Goal: Information Seeking & Learning: Find specific fact

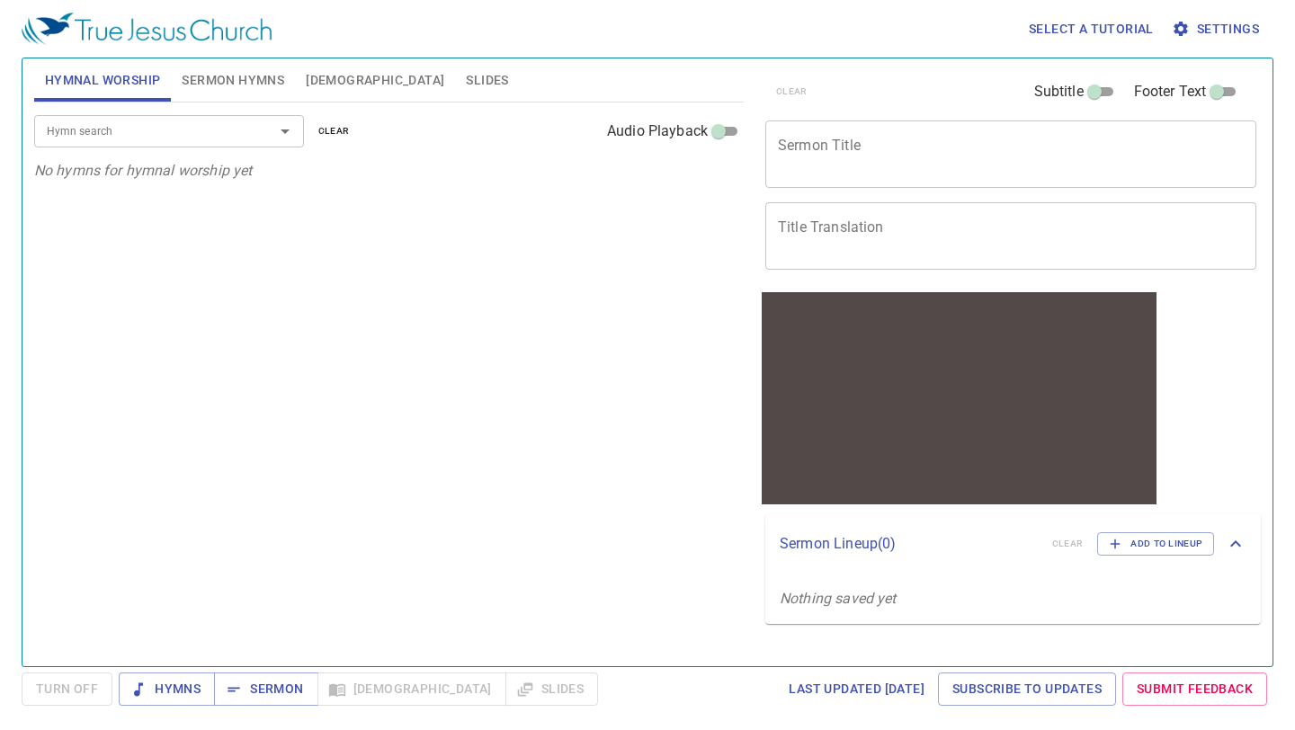
click at [317, 80] on span "[DEMOGRAPHIC_DATA]" at bounding box center [375, 80] width 138 height 22
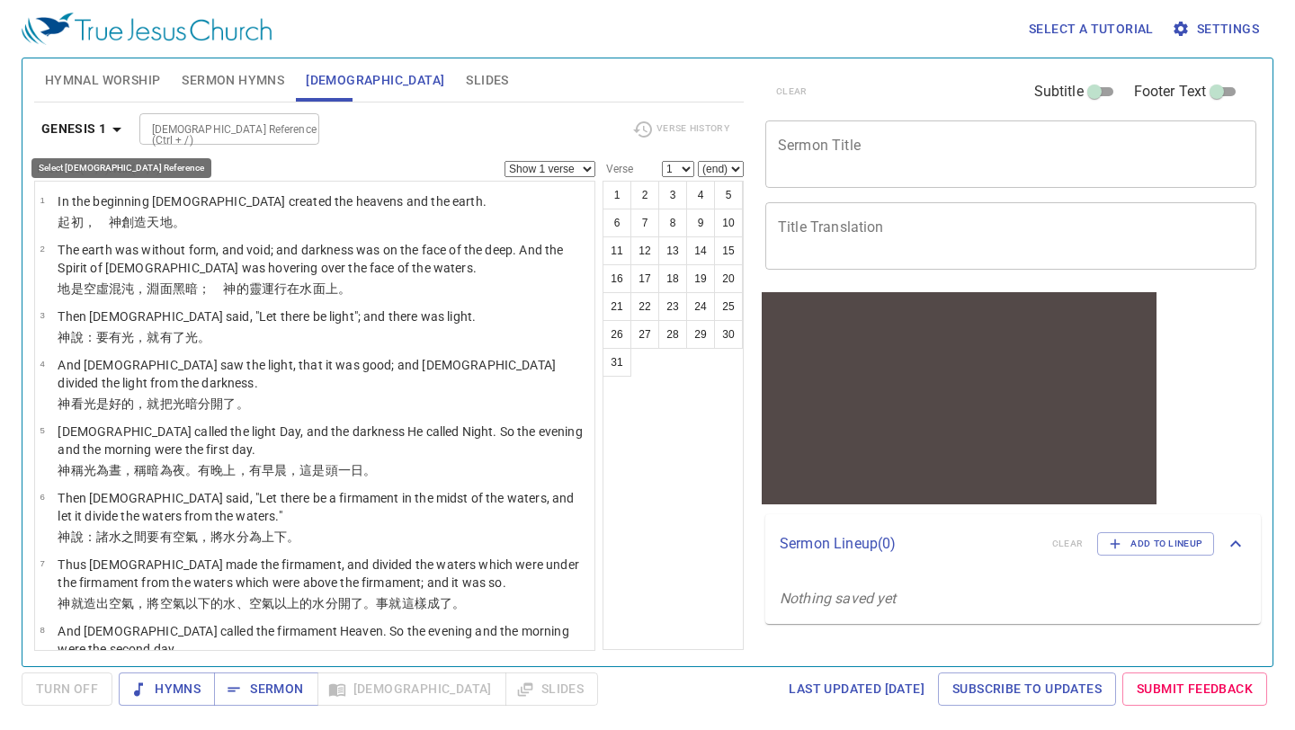
click at [72, 124] on b "Genesis 1" at bounding box center [74, 129] width 66 height 22
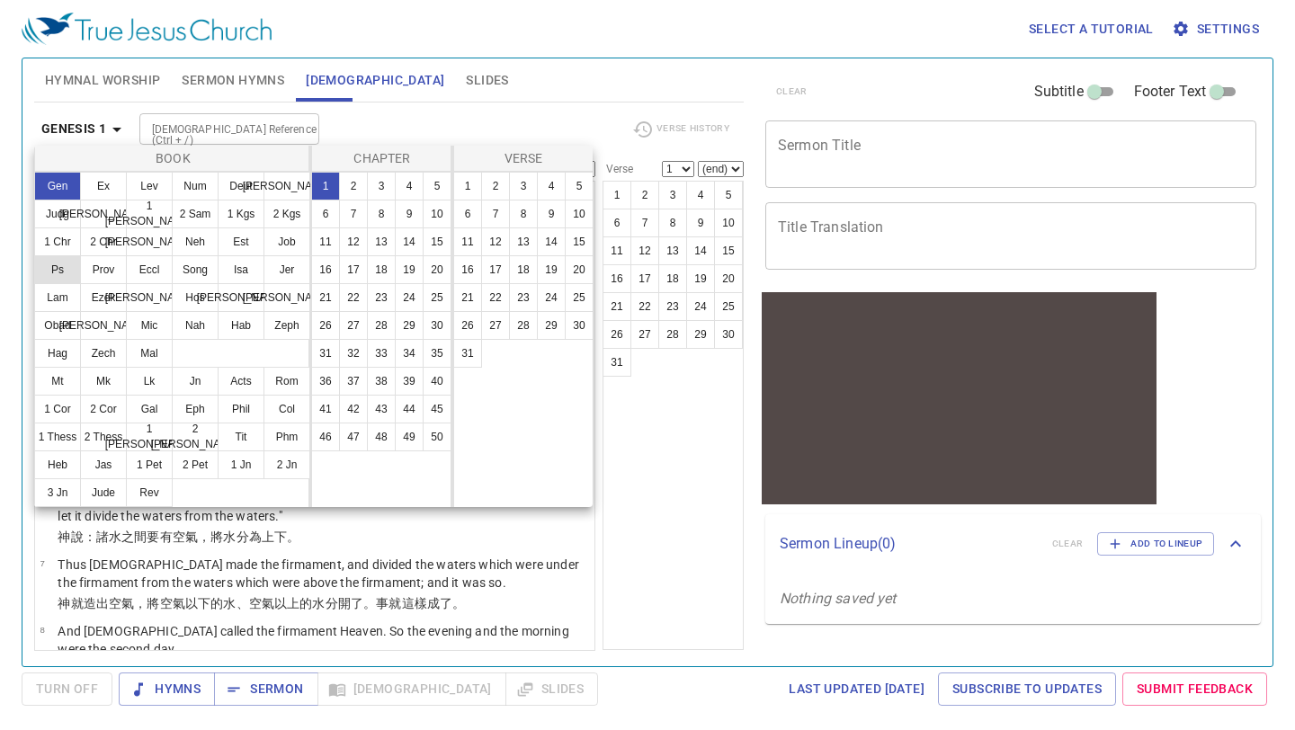
click at [58, 259] on button "Ps" at bounding box center [57, 269] width 47 height 29
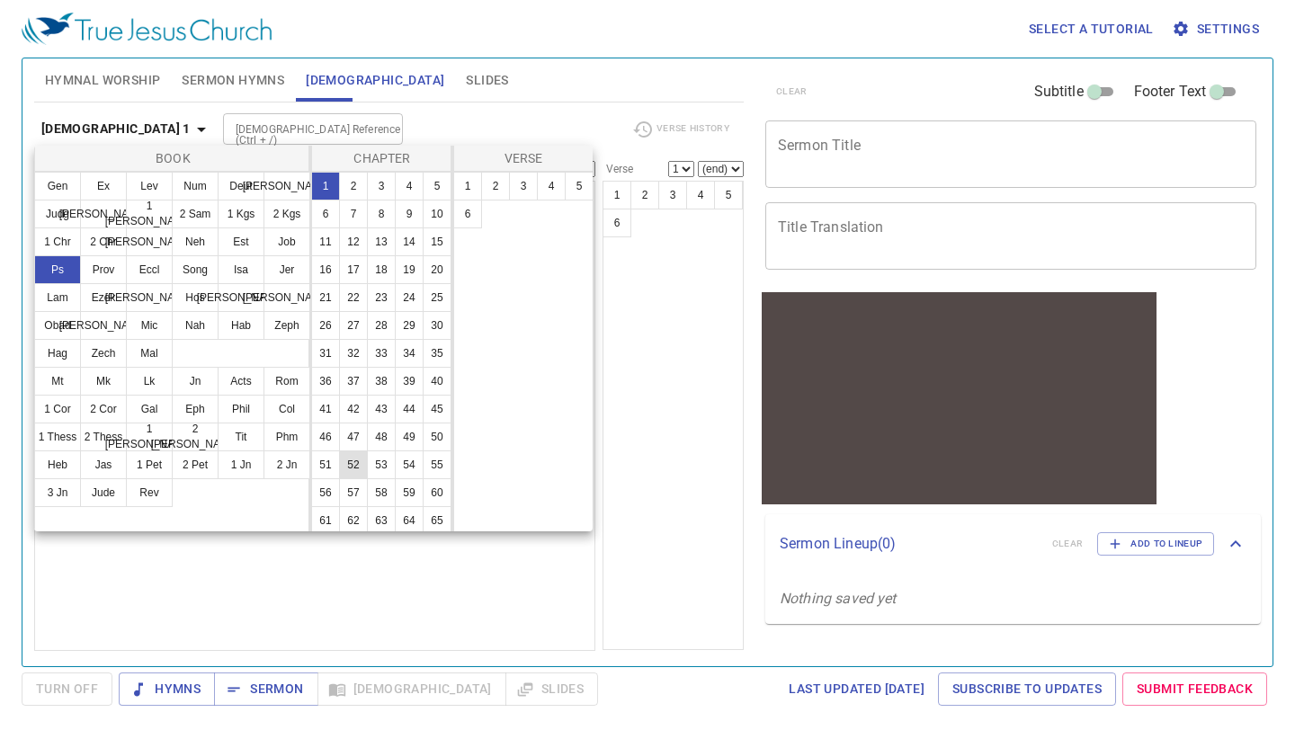
click at [340, 468] on button "52" at bounding box center [353, 464] width 29 height 29
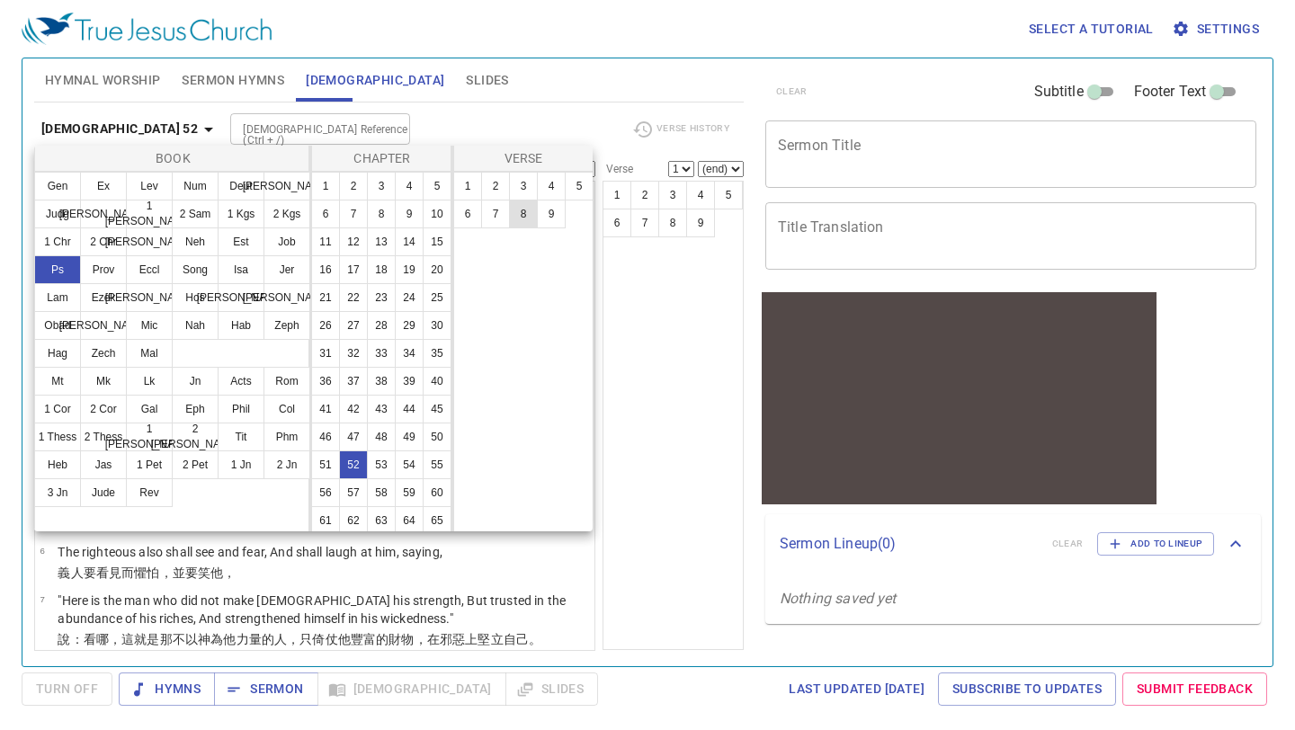
click at [522, 211] on button "8" at bounding box center [523, 214] width 29 height 29
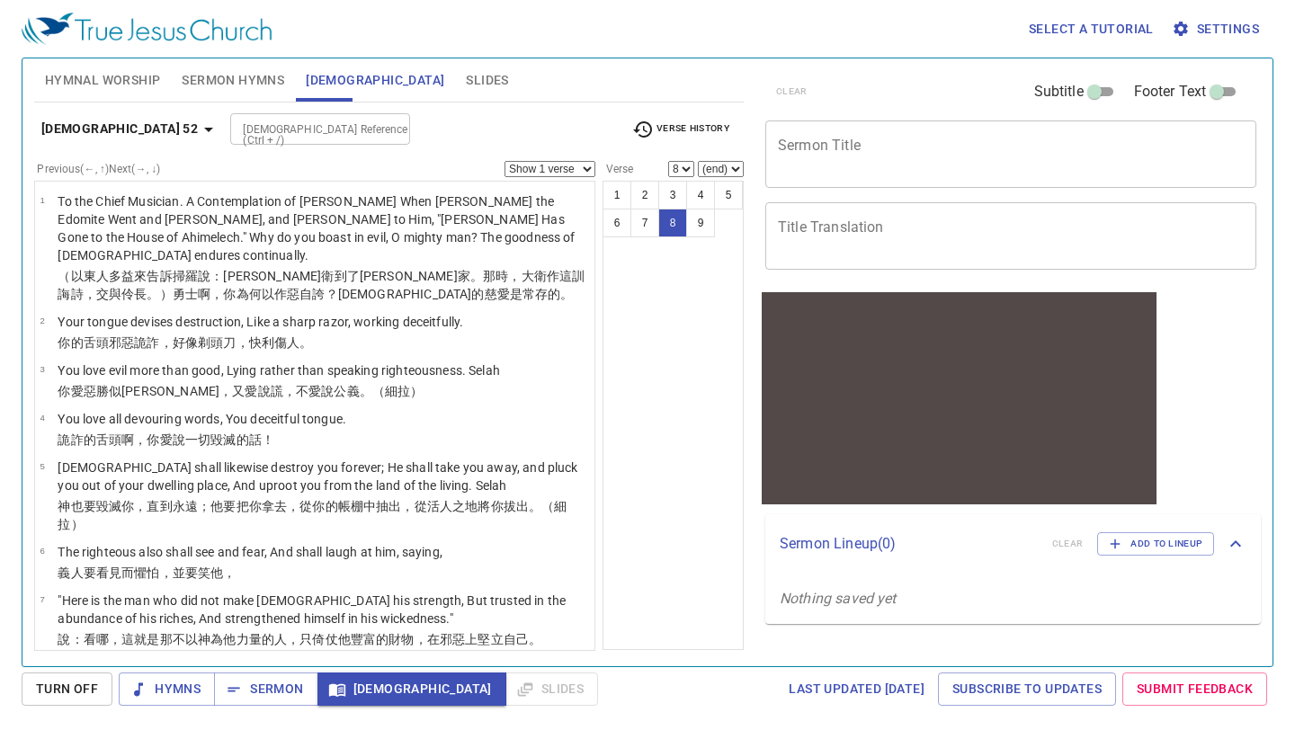
scroll to position [127, 0]
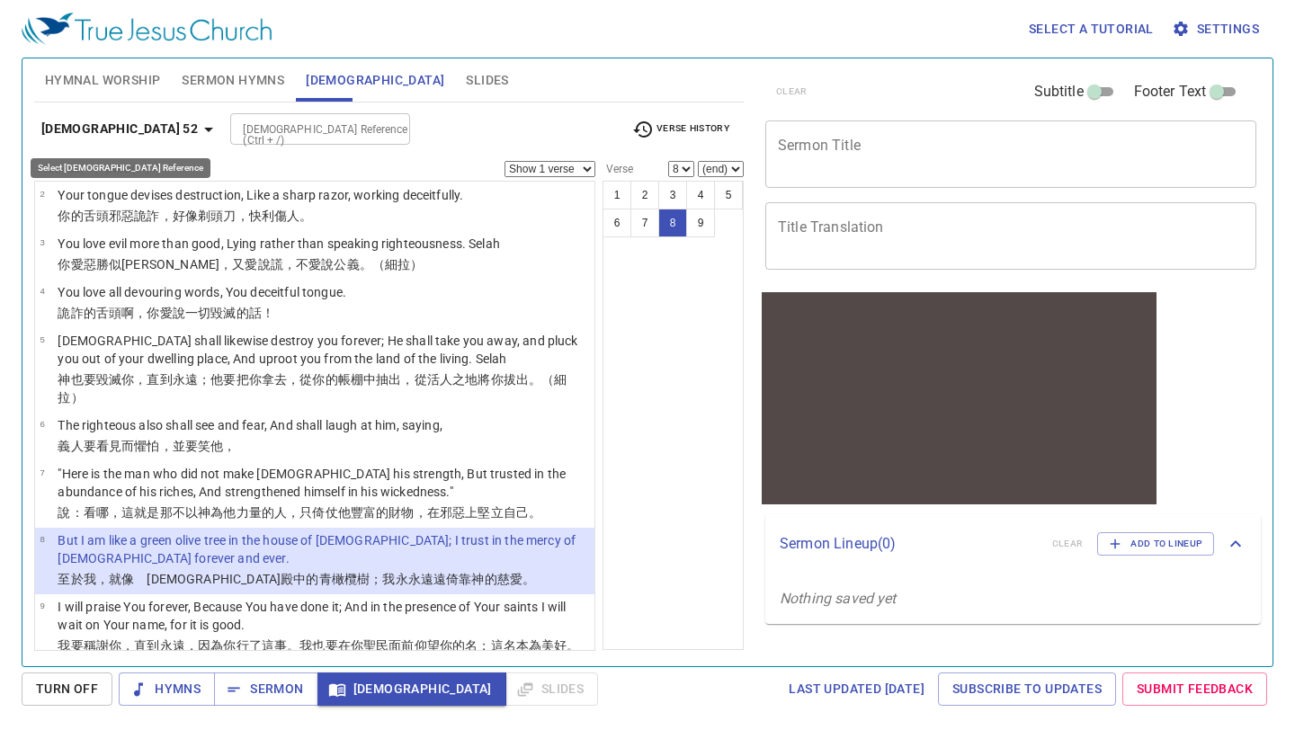
click at [88, 132] on b "[DEMOGRAPHIC_DATA] 52" at bounding box center [119, 129] width 156 height 22
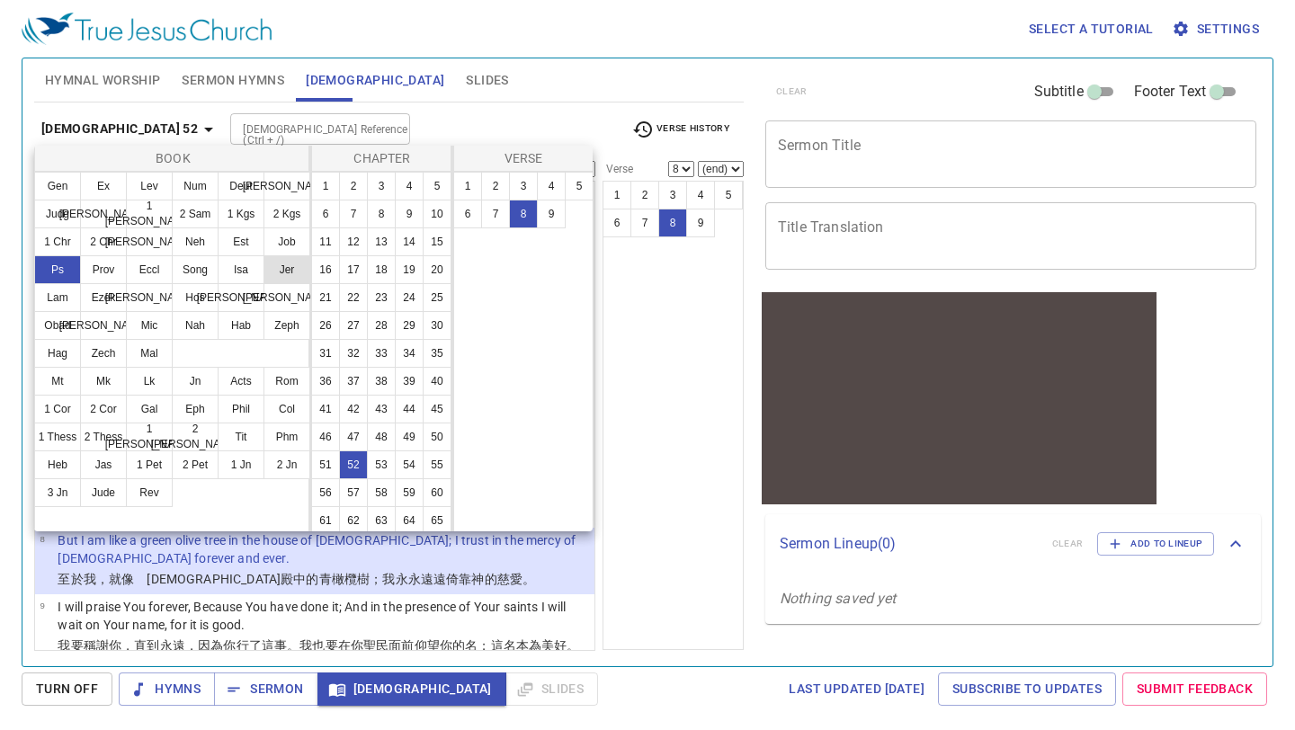
click at [291, 276] on button "Jer" at bounding box center [286, 269] width 47 height 29
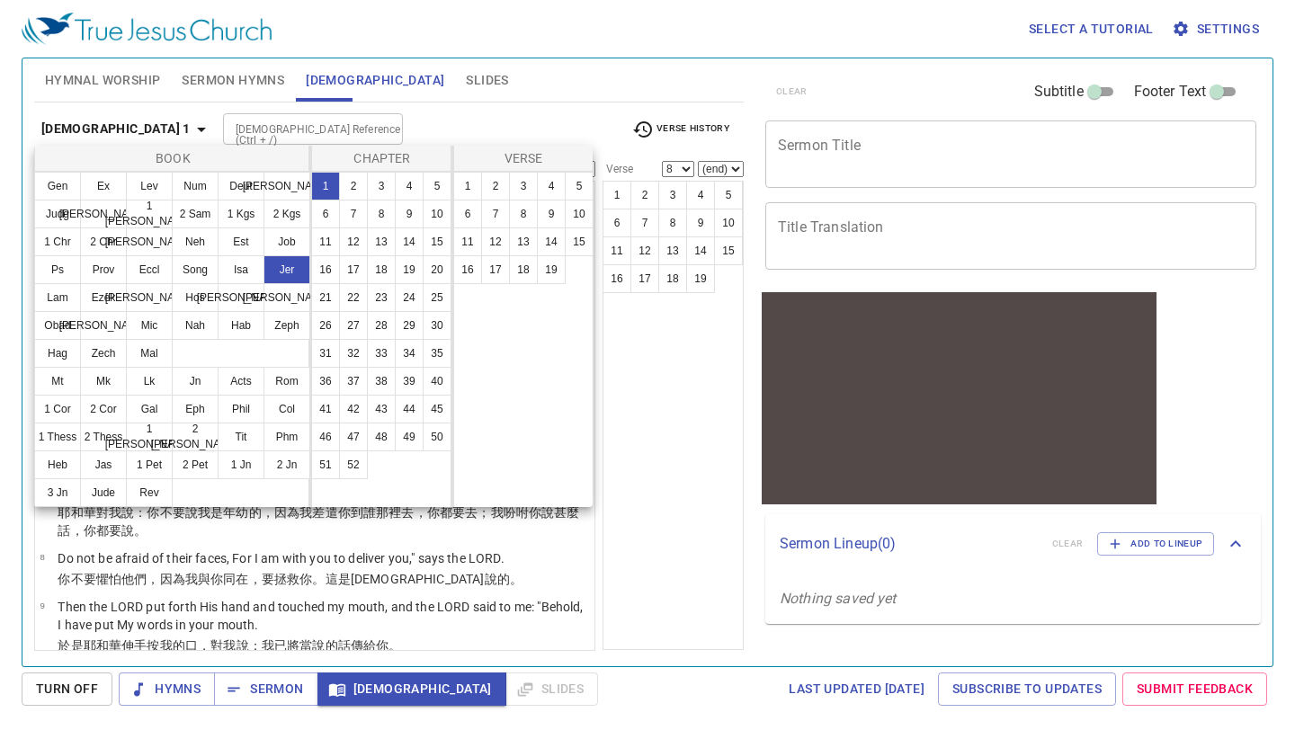
scroll to position [0, 0]
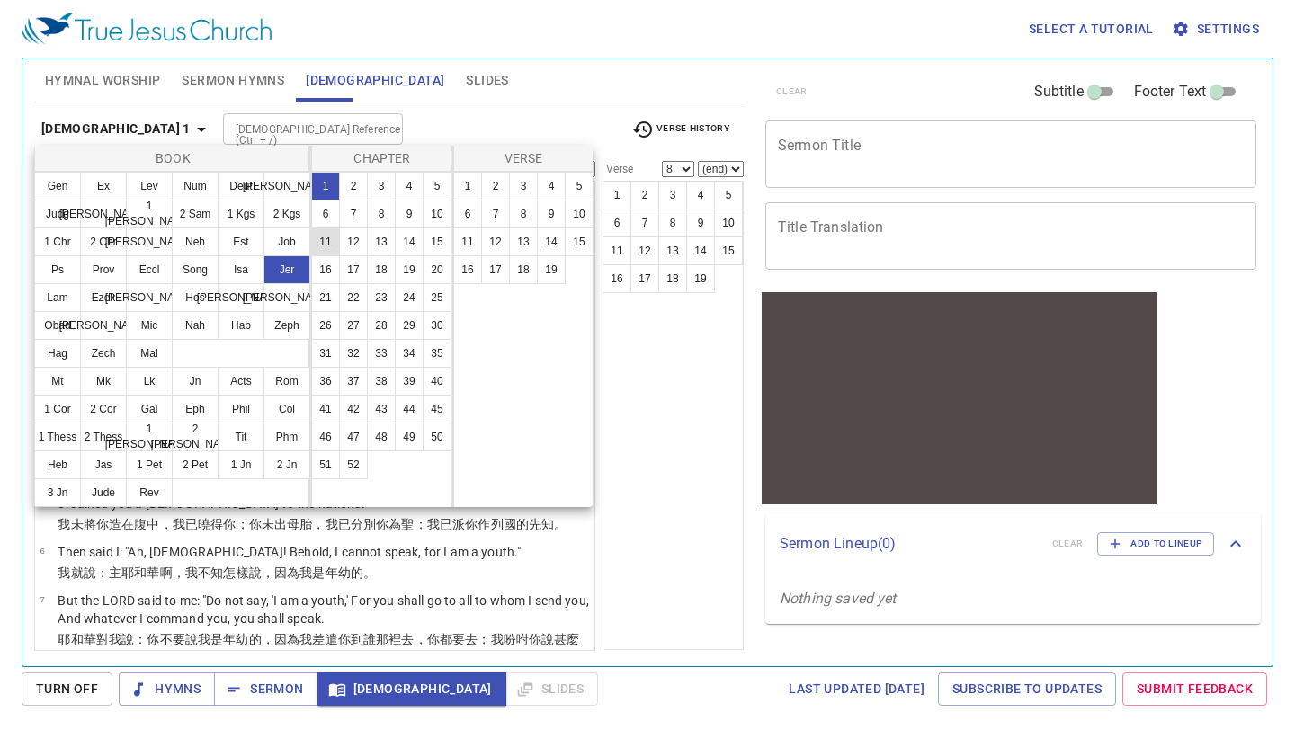
click at [324, 245] on button "11" at bounding box center [325, 241] width 29 height 29
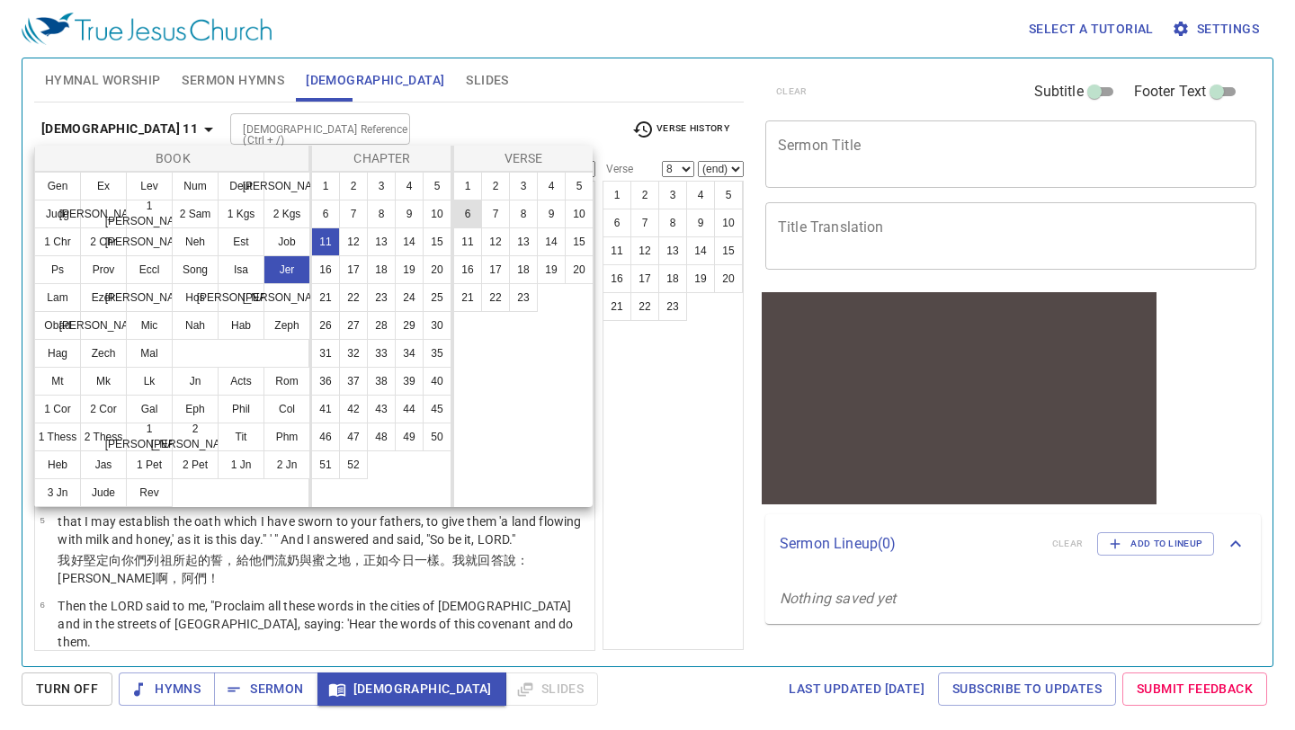
click at [468, 210] on button "6" at bounding box center [467, 214] width 29 height 29
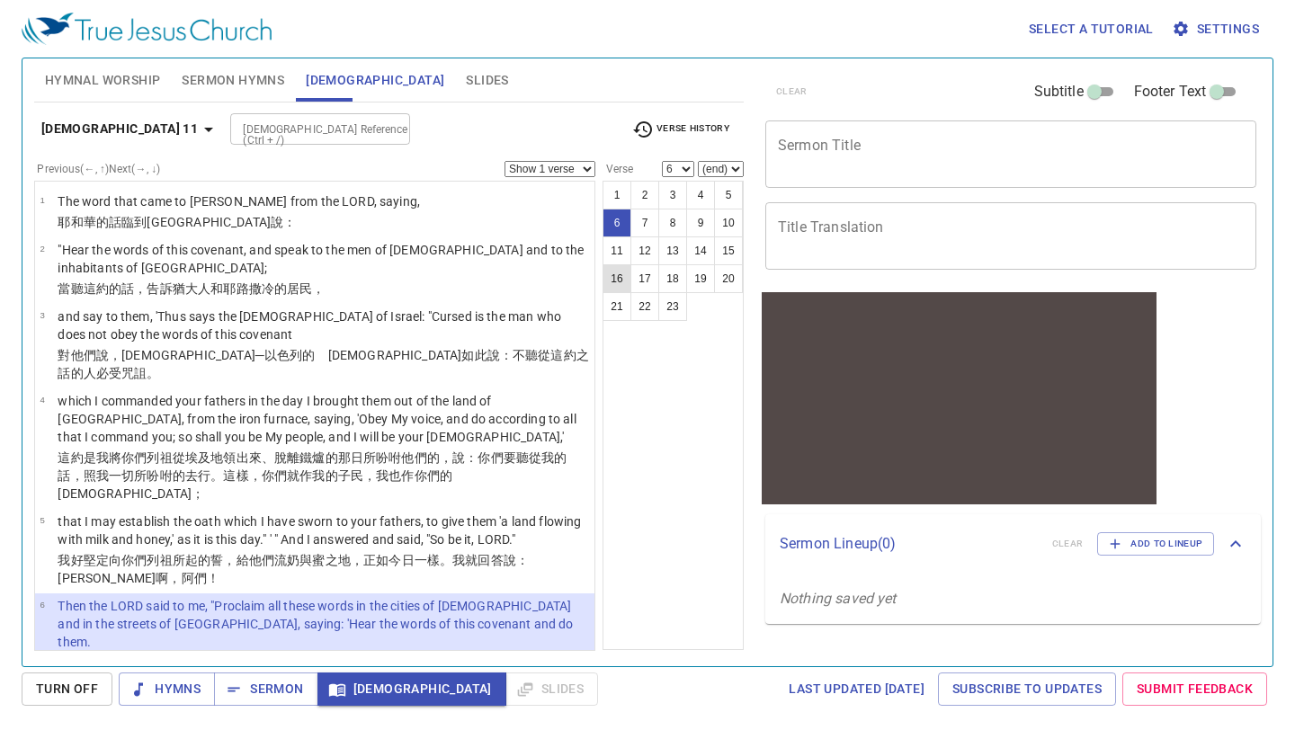
click at [620, 274] on button "16" at bounding box center [616, 278] width 29 height 29
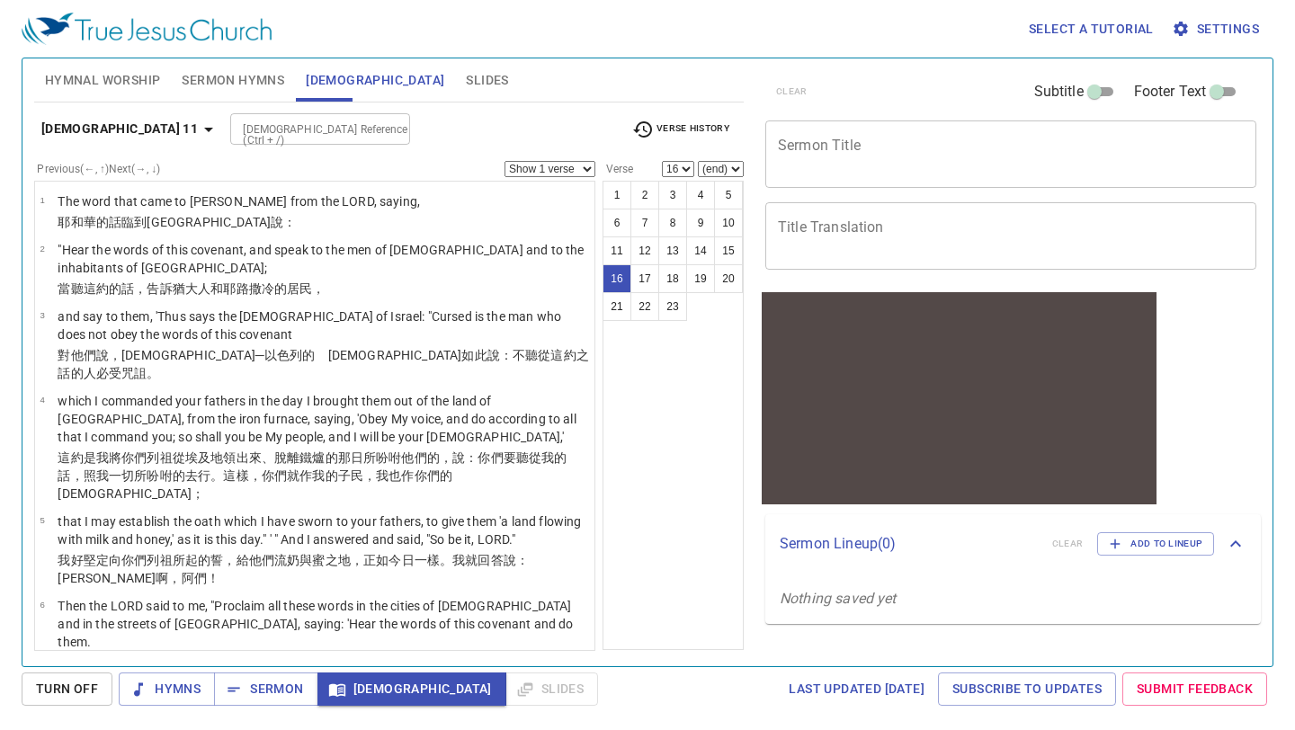
scroll to position [1029, 0]
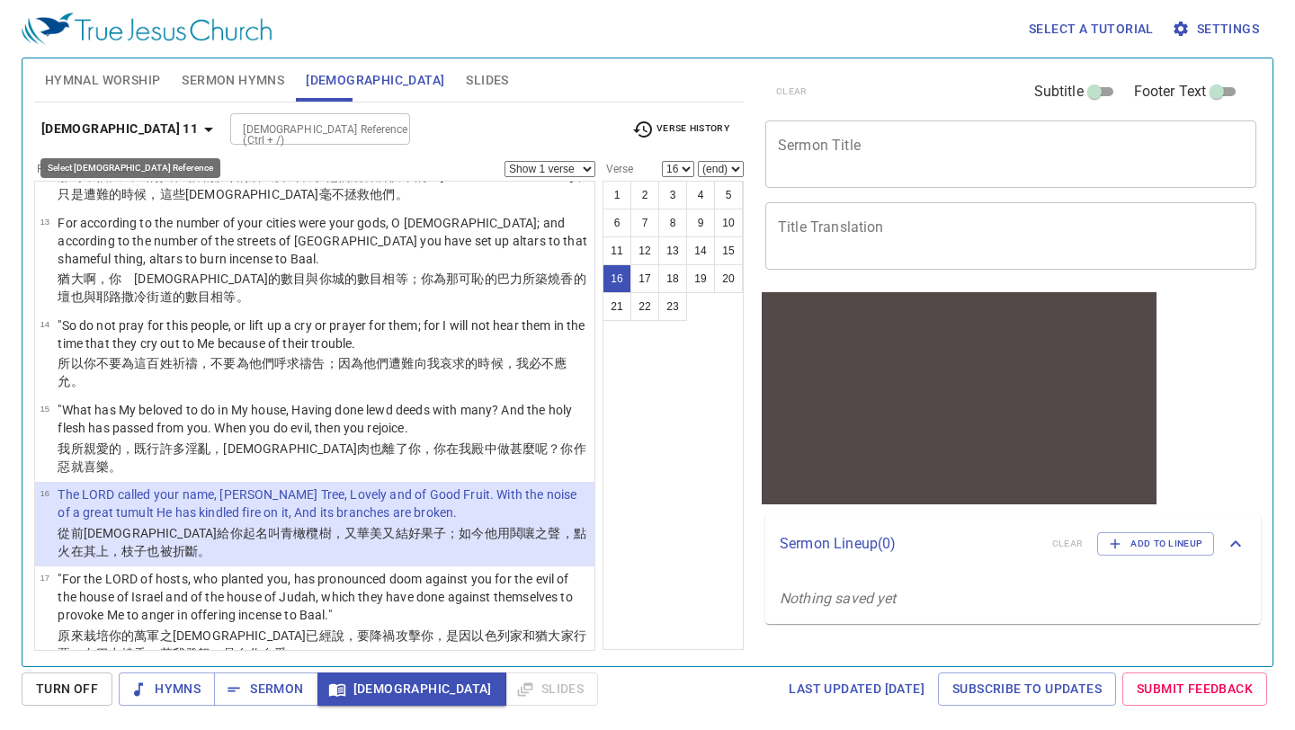
click at [198, 130] on icon "button" at bounding box center [209, 130] width 22 height 22
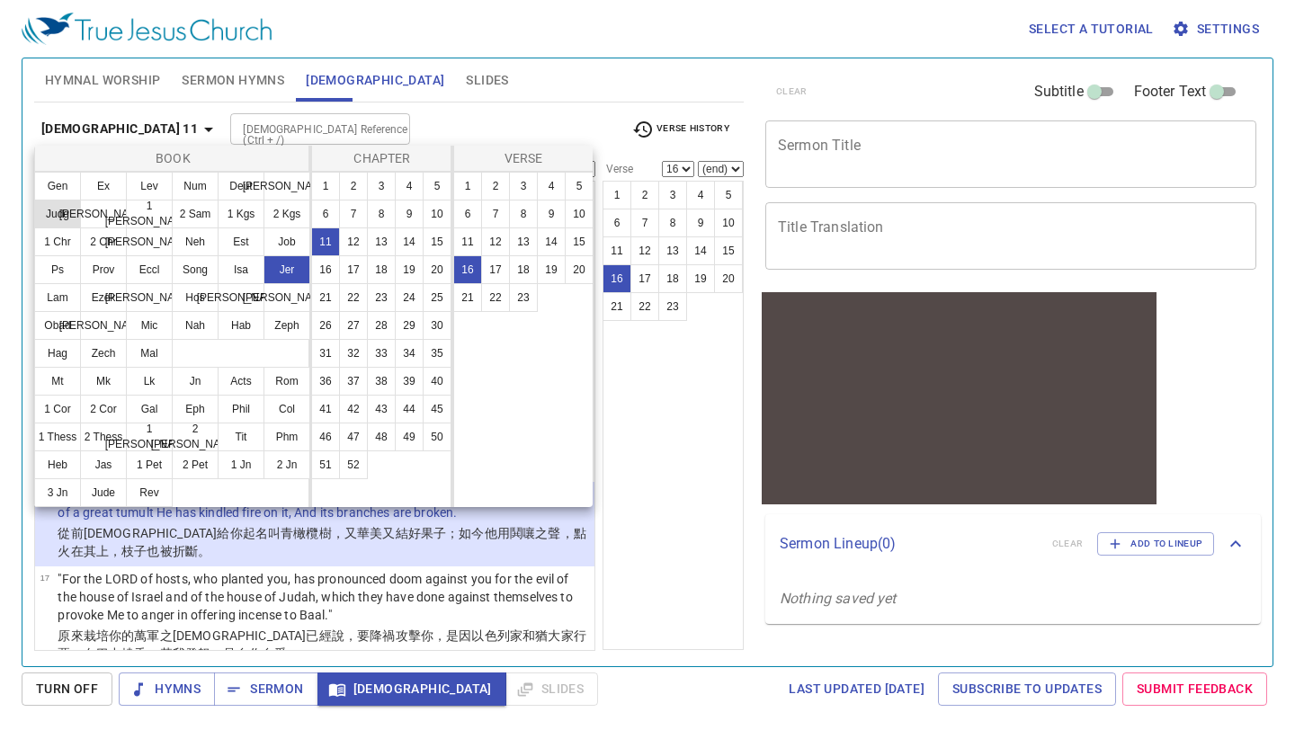
click at [52, 217] on button "Judg" at bounding box center [57, 214] width 47 height 29
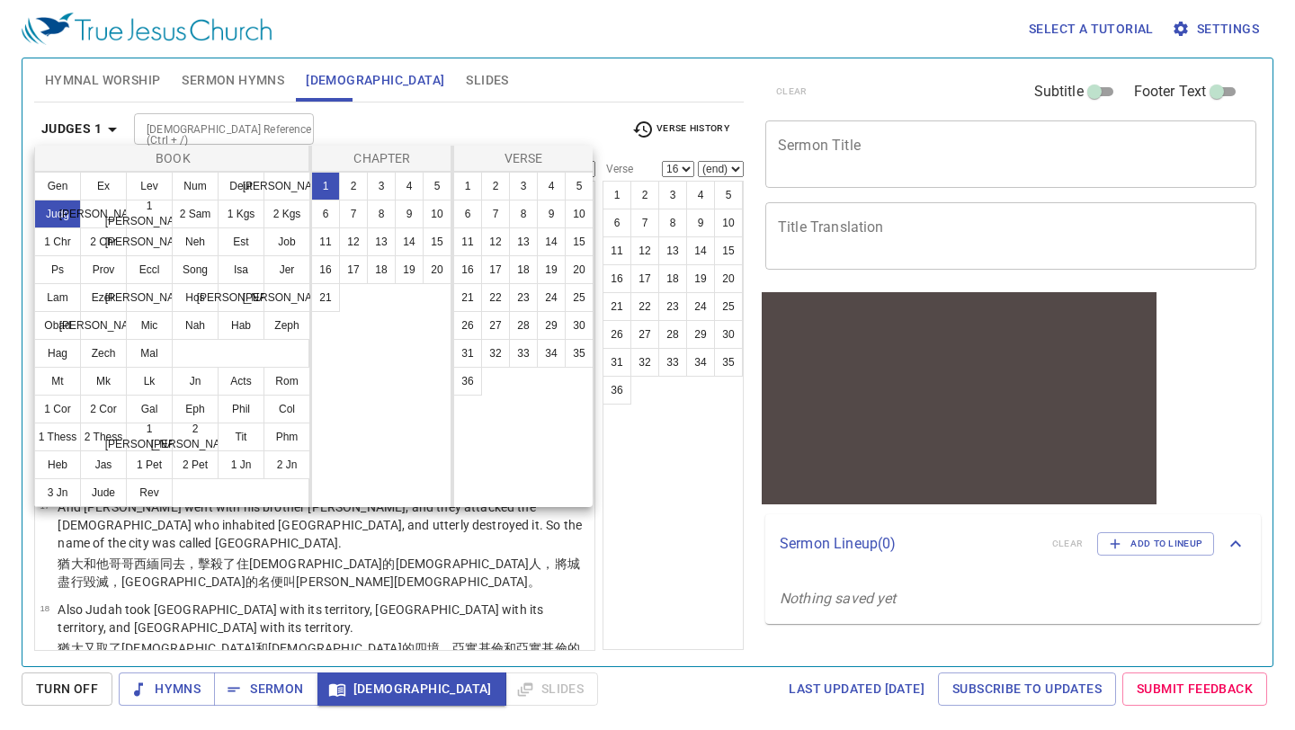
scroll to position [0, 0]
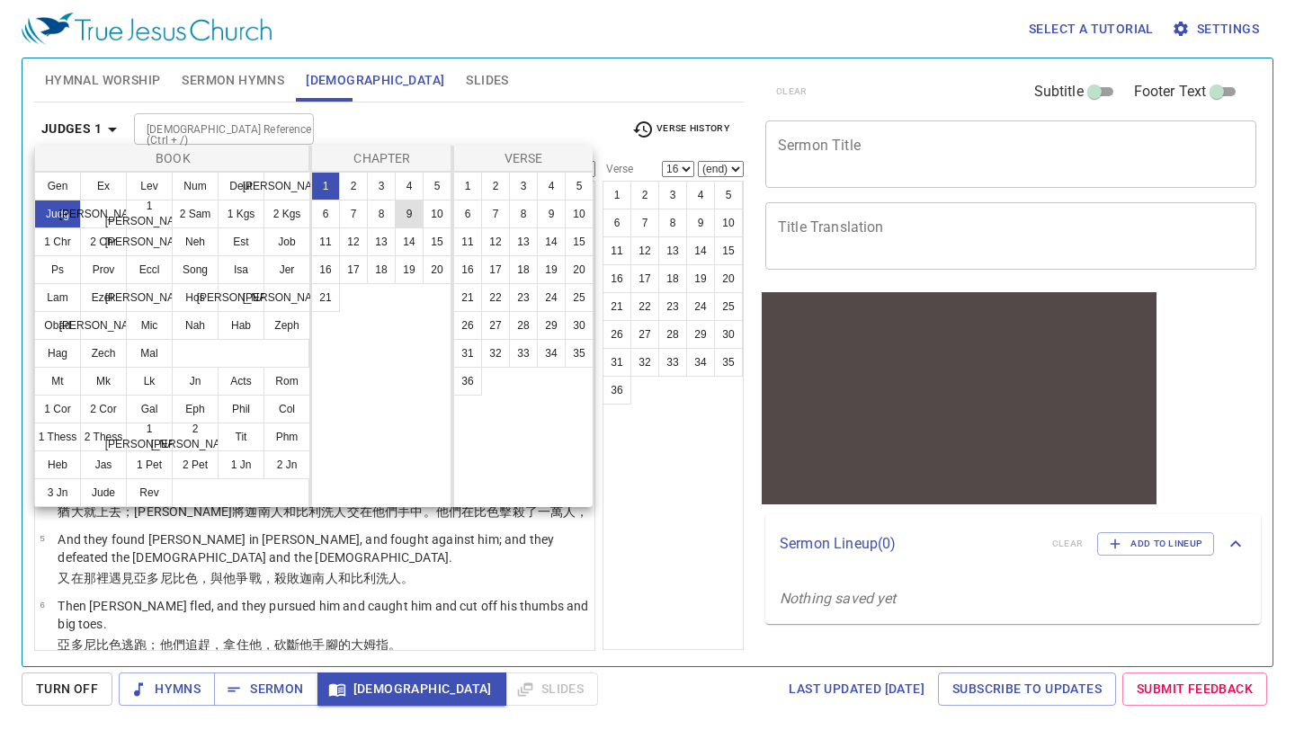
click at [404, 213] on button "9" at bounding box center [409, 214] width 29 height 29
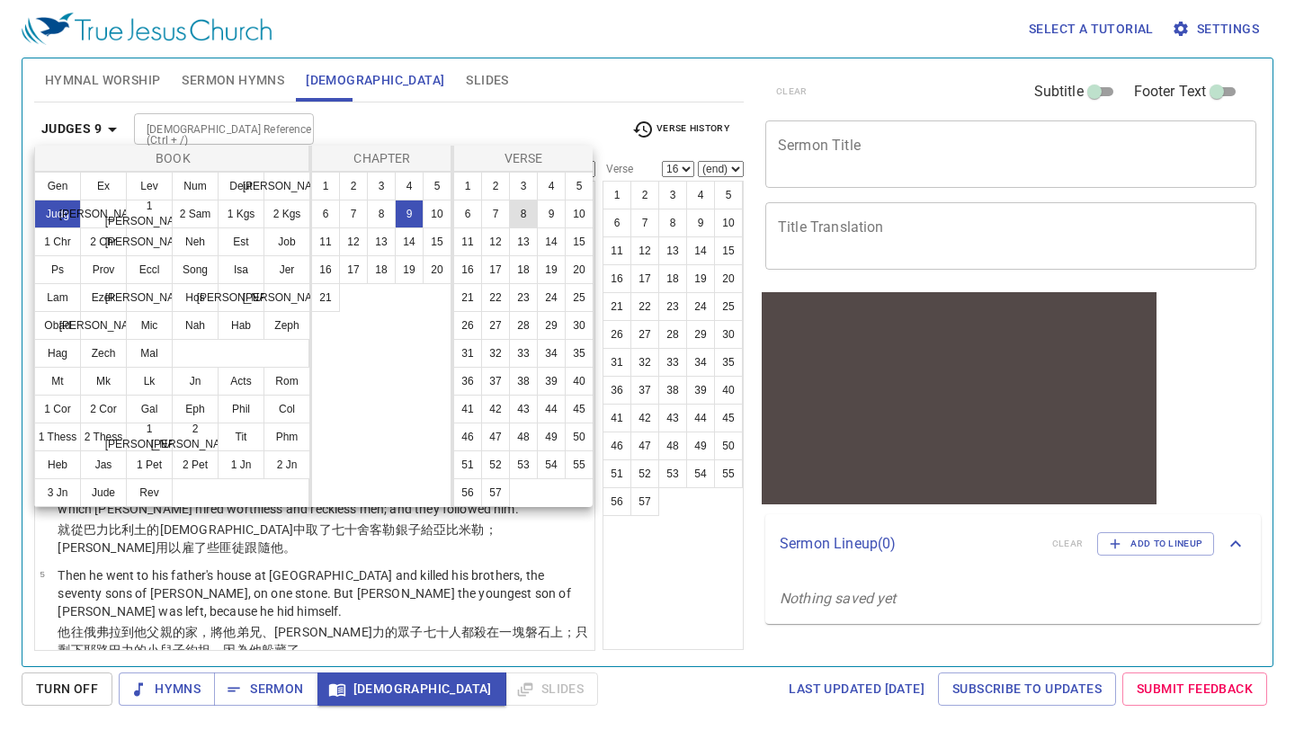
click at [520, 205] on button "8" at bounding box center [523, 214] width 29 height 29
select select "8"
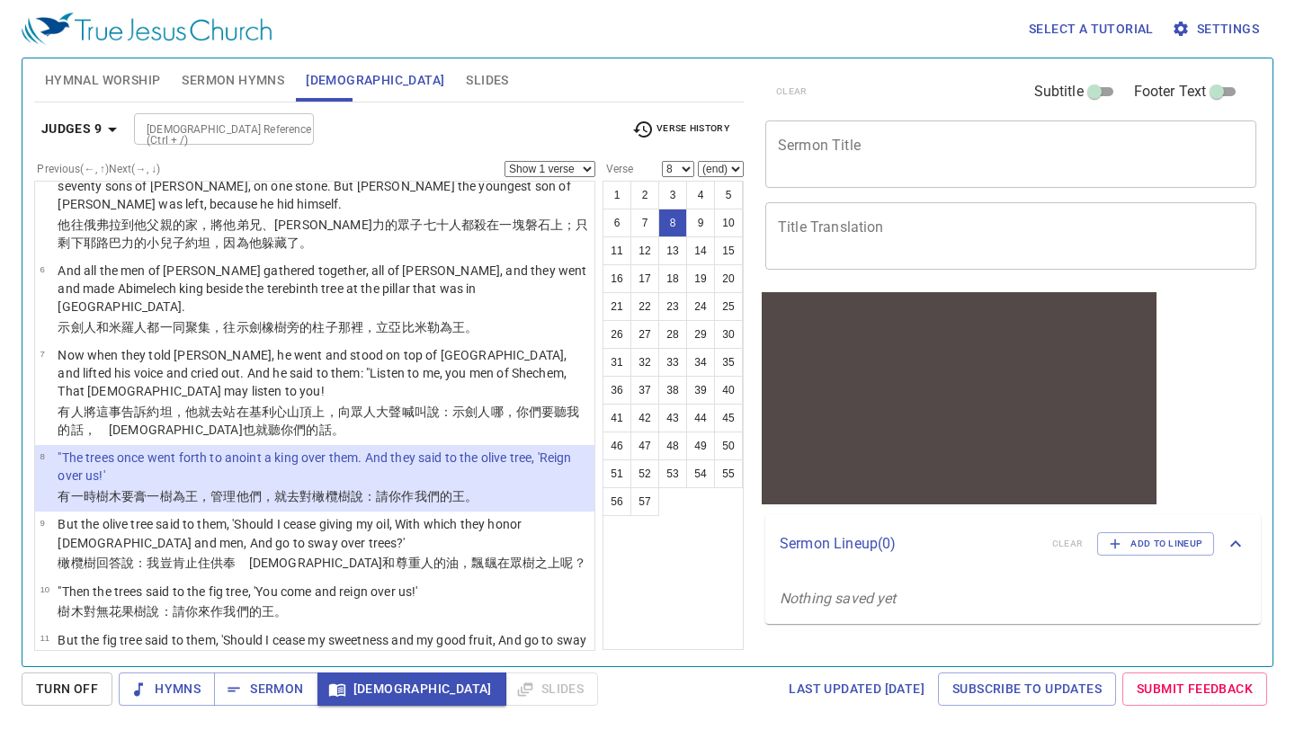
scroll to position [411, 0]
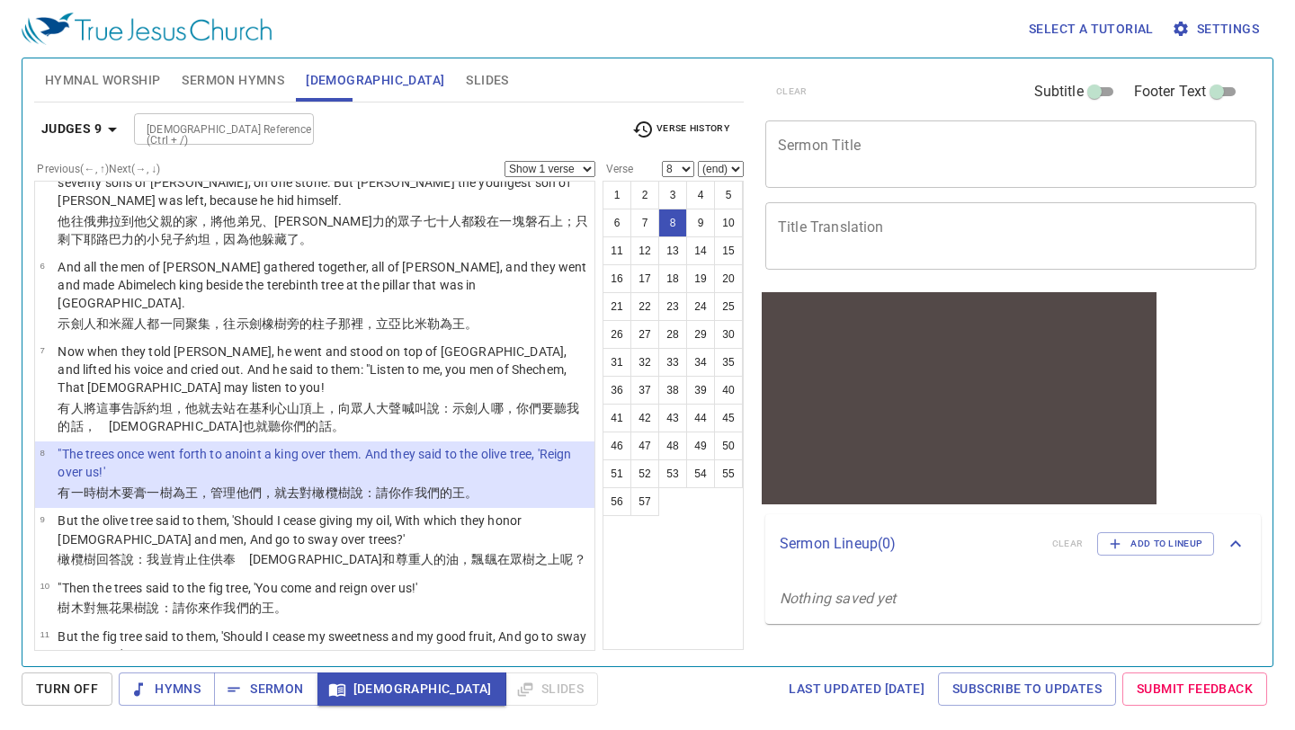
click at [586, 169] on select "Show 1 verse Show 2 verses Show 3 verses Show 4 verses Show 5 verses" at bounding box center [549, 169] width 91 height 16
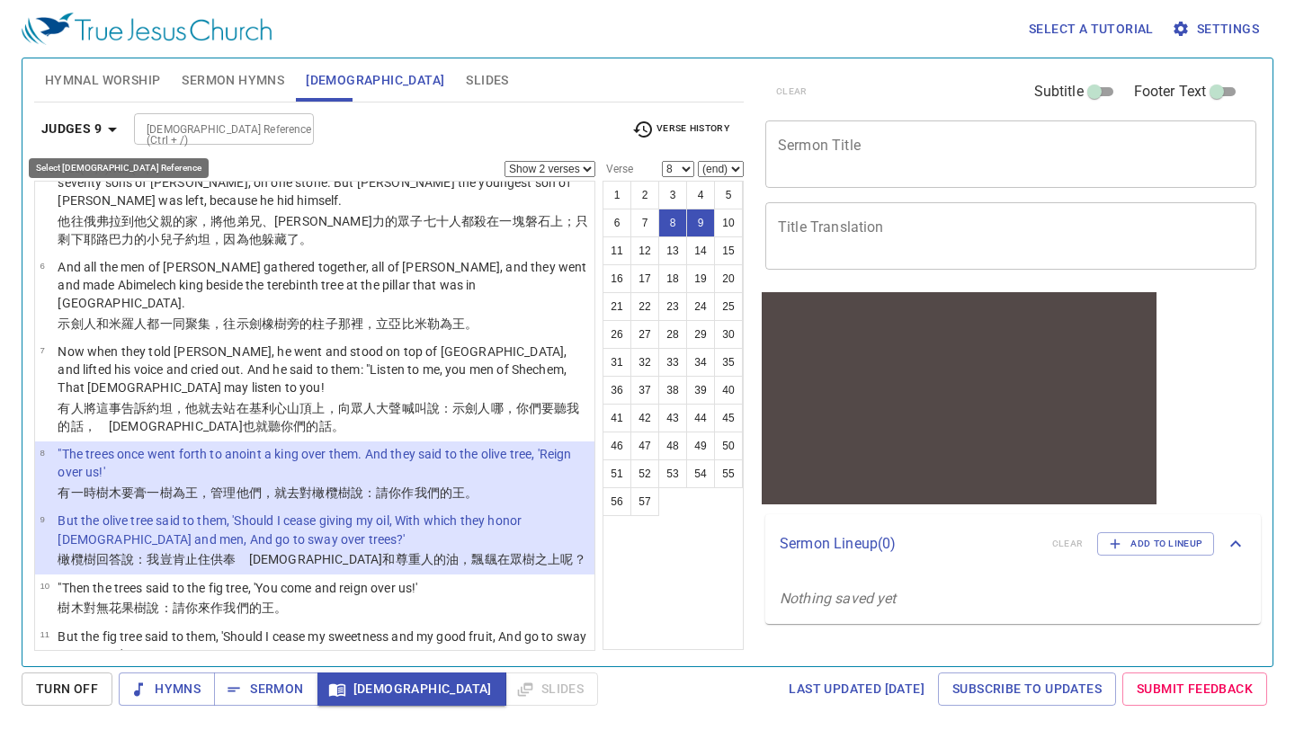
click at [97, 129] on b "Judges 9" at bounding box center [71, 129] width 60 height 22
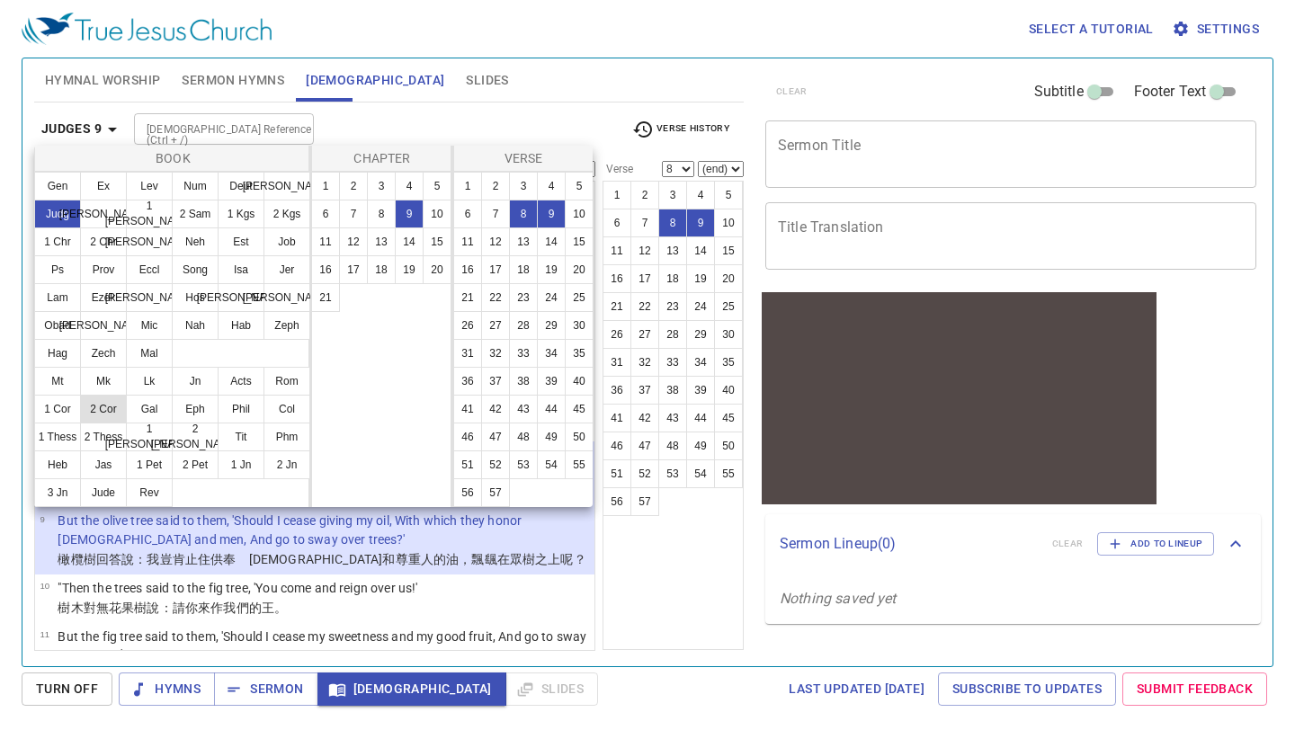
click at [108, 408] on button "2 Cor" at bounding box center [103, 409] width 47 height 29
select select "1"
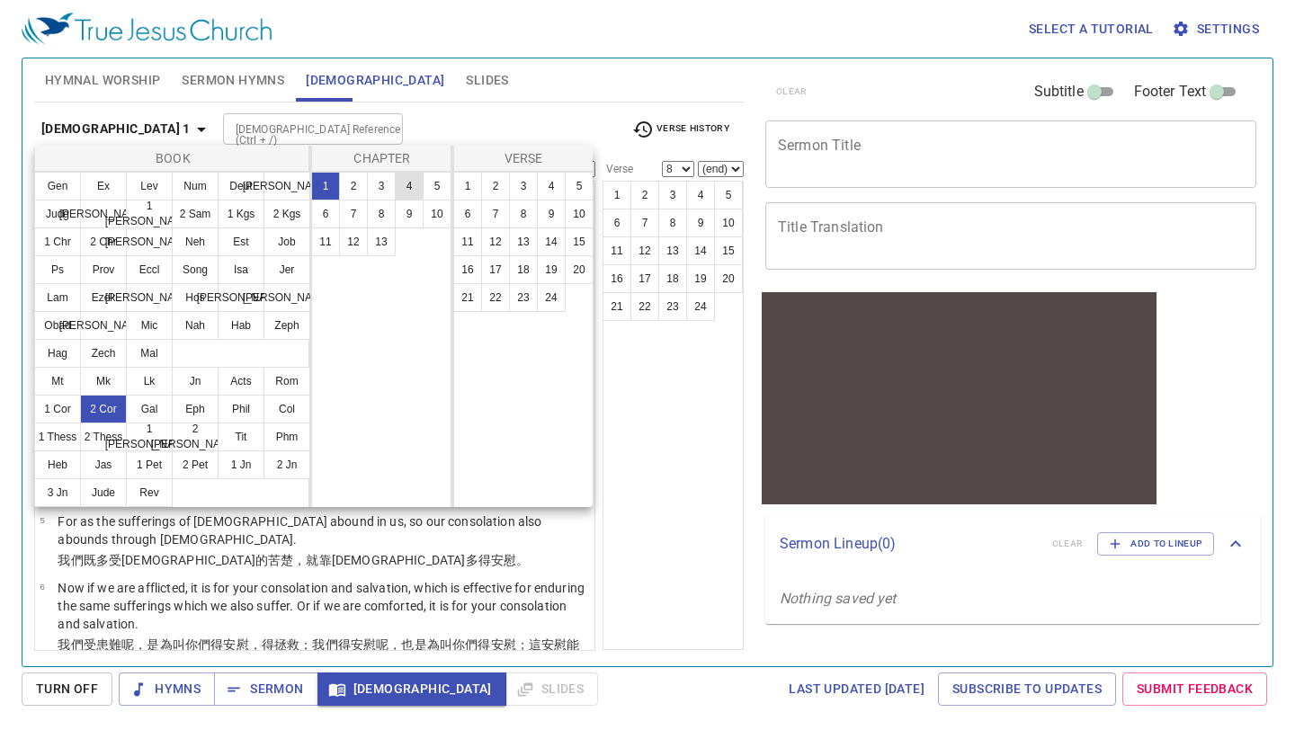
click at [411, 188] on button "4" at bounding box center [409, 186] width 29 height 29
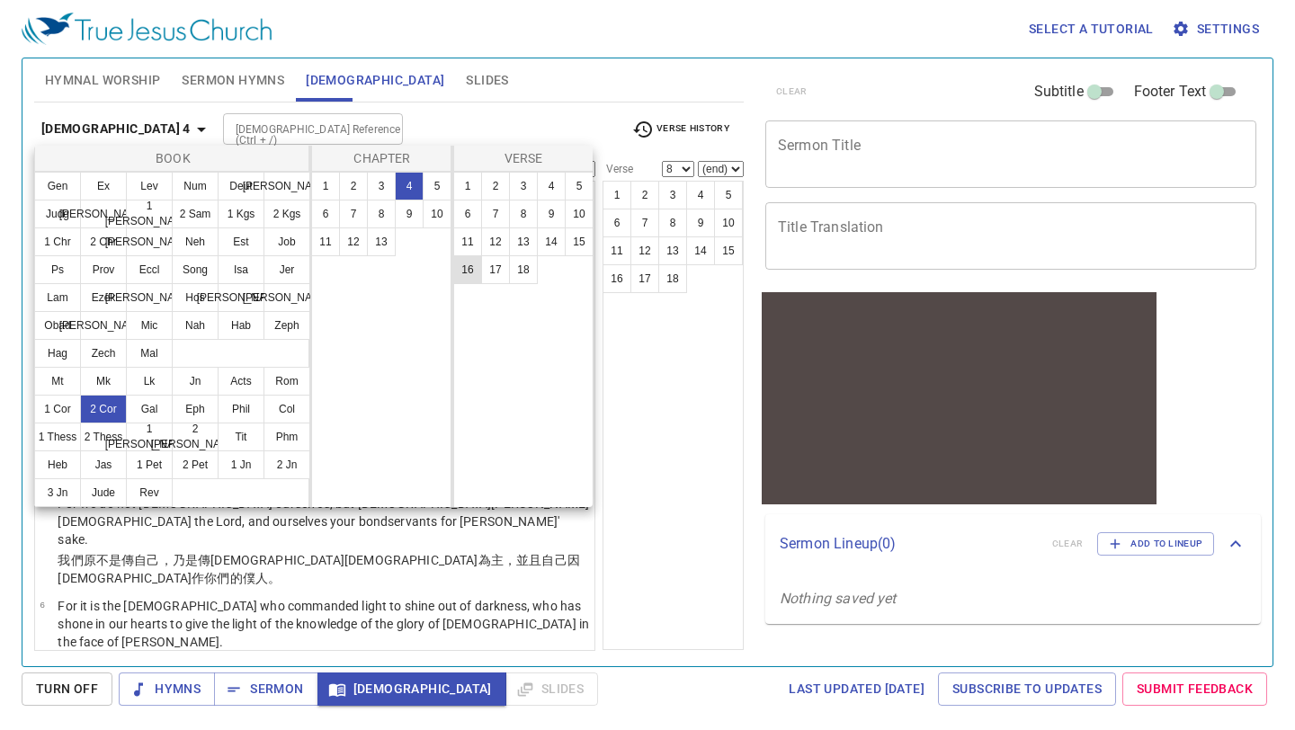
click at [465, 265] on button "16" at bounding box center [467, 269] width 29 height 29
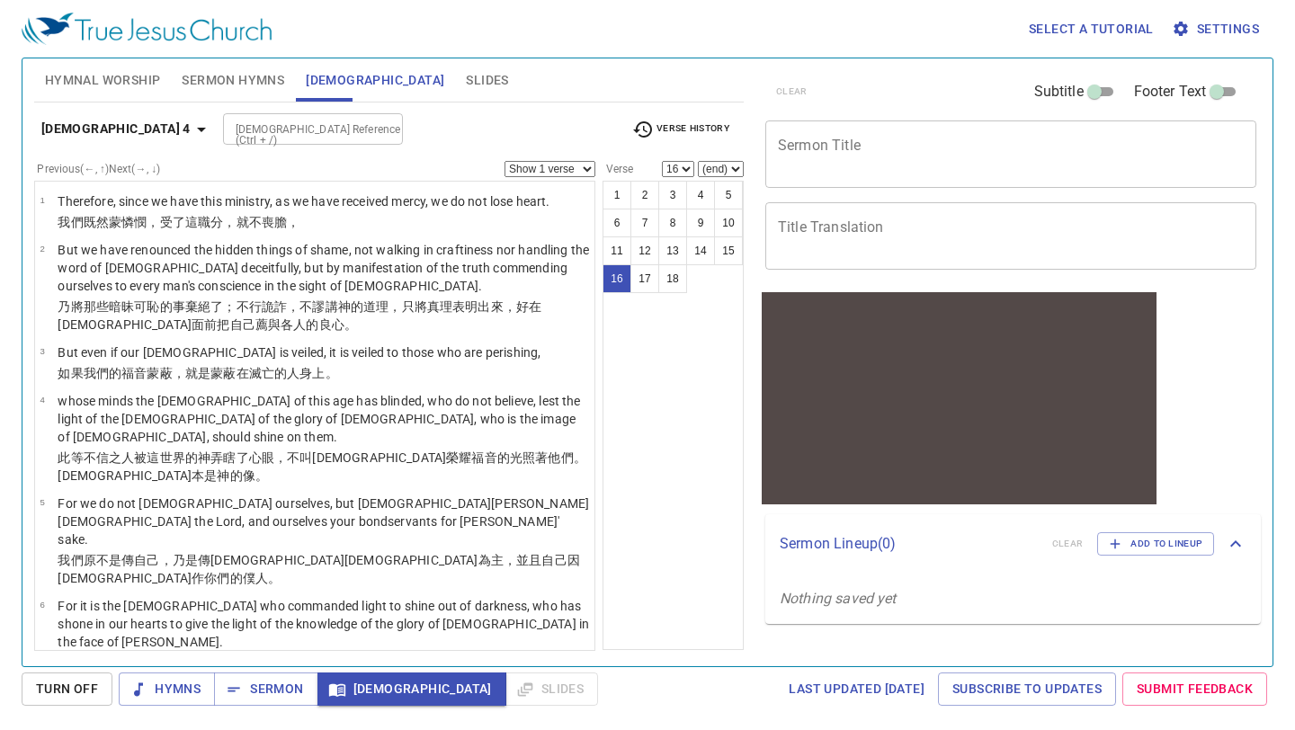
scroll to position [725, 0]
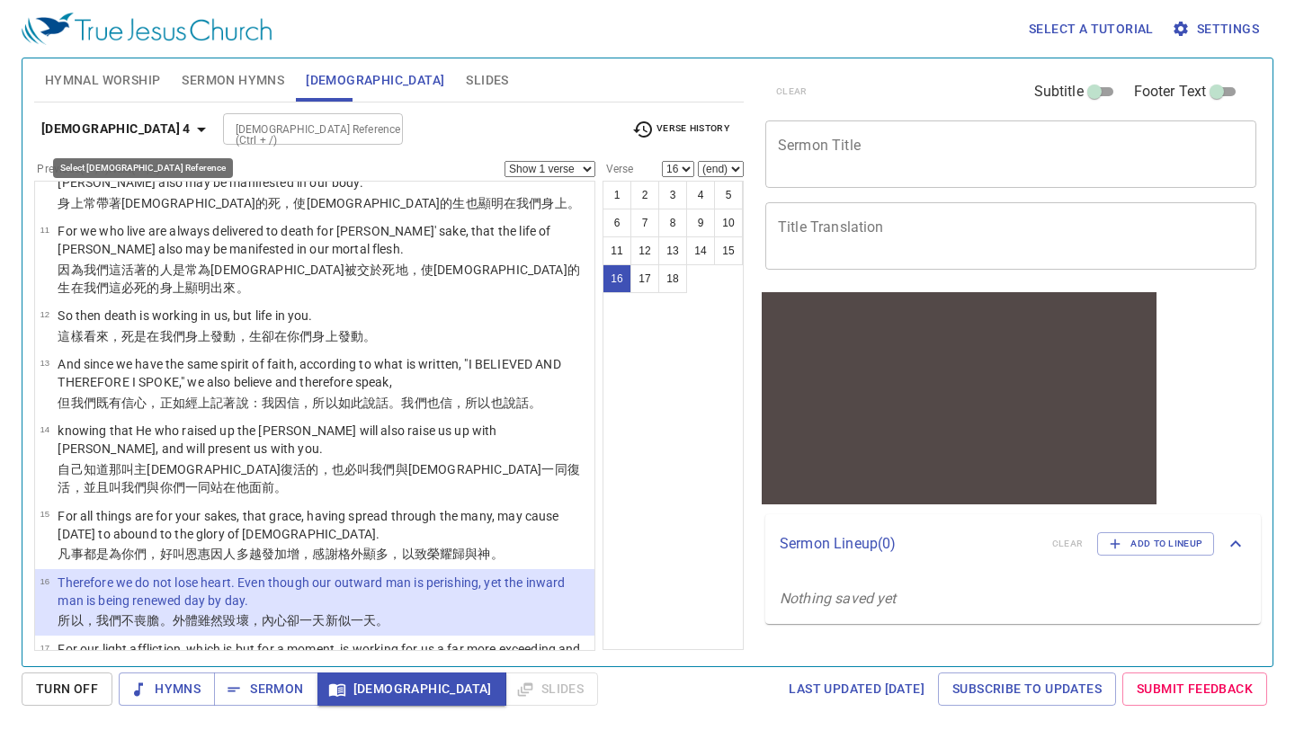
click at [191, 134] on icon "button" at bounding box center [202, 130] width 22 height 22
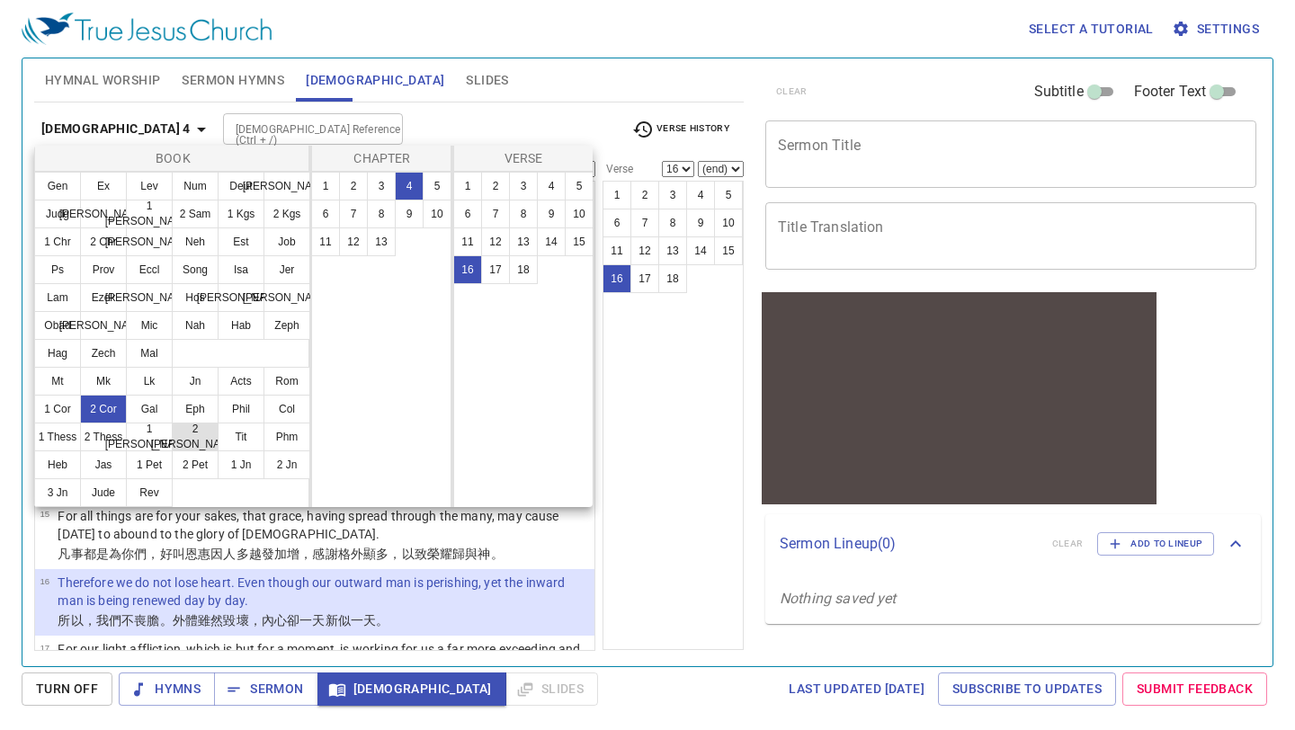
click at [199, 436] on button "2 [PERSON_NAME]" at bounding box center [195, 437] width 47 height 29
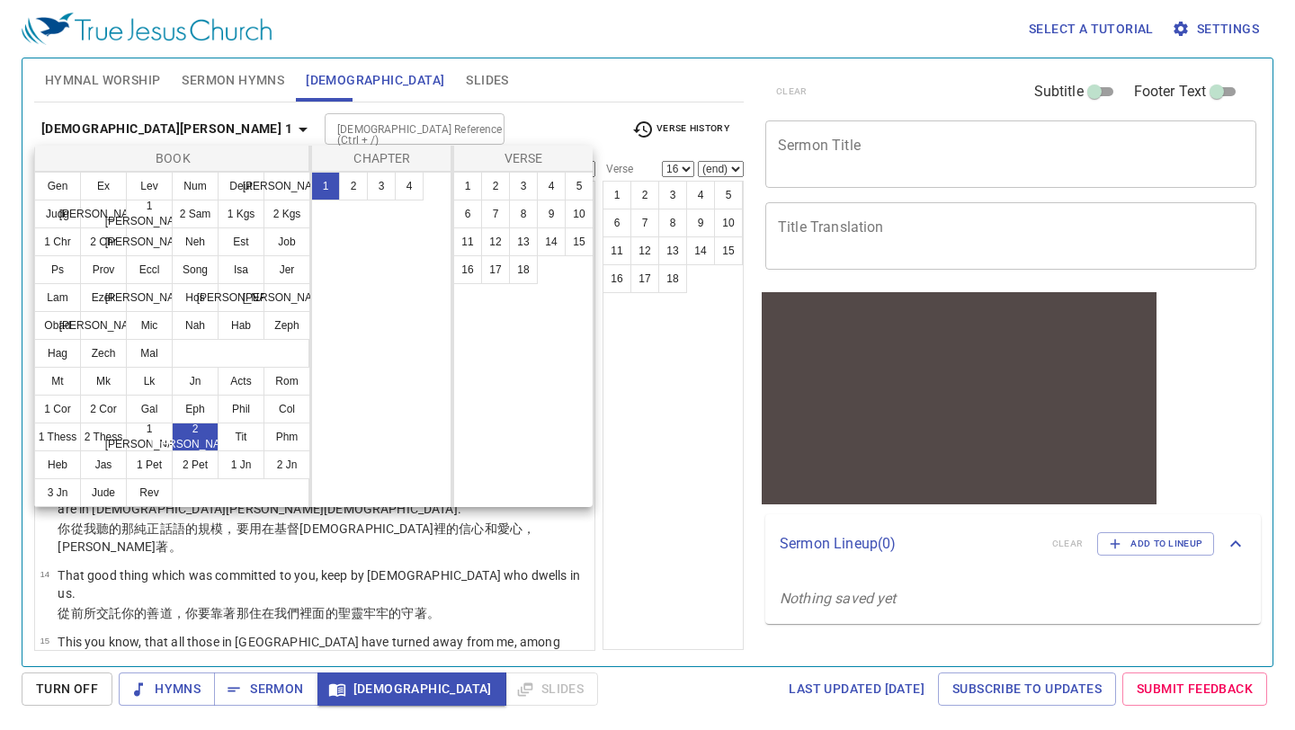
scroll to position [0, 0]
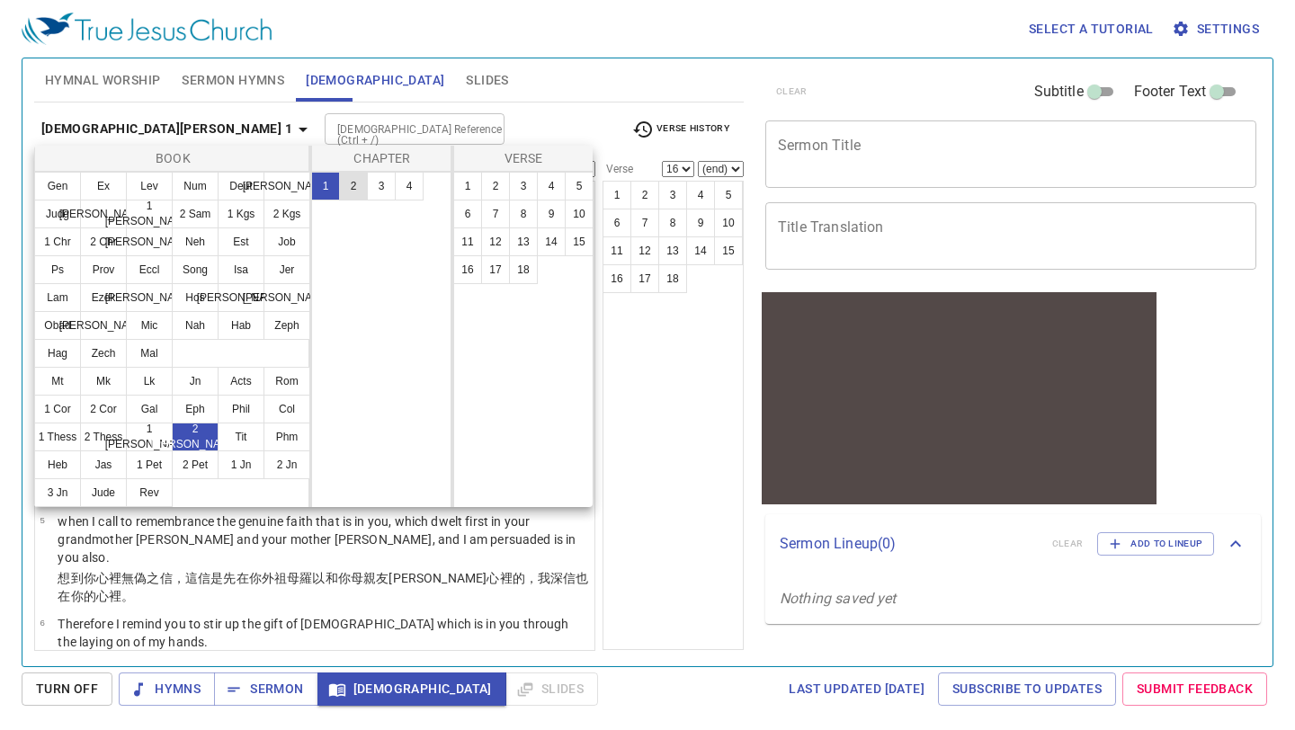
click at [354, 188] on button "2" at bounding box center [353, 186] width 29 height 29
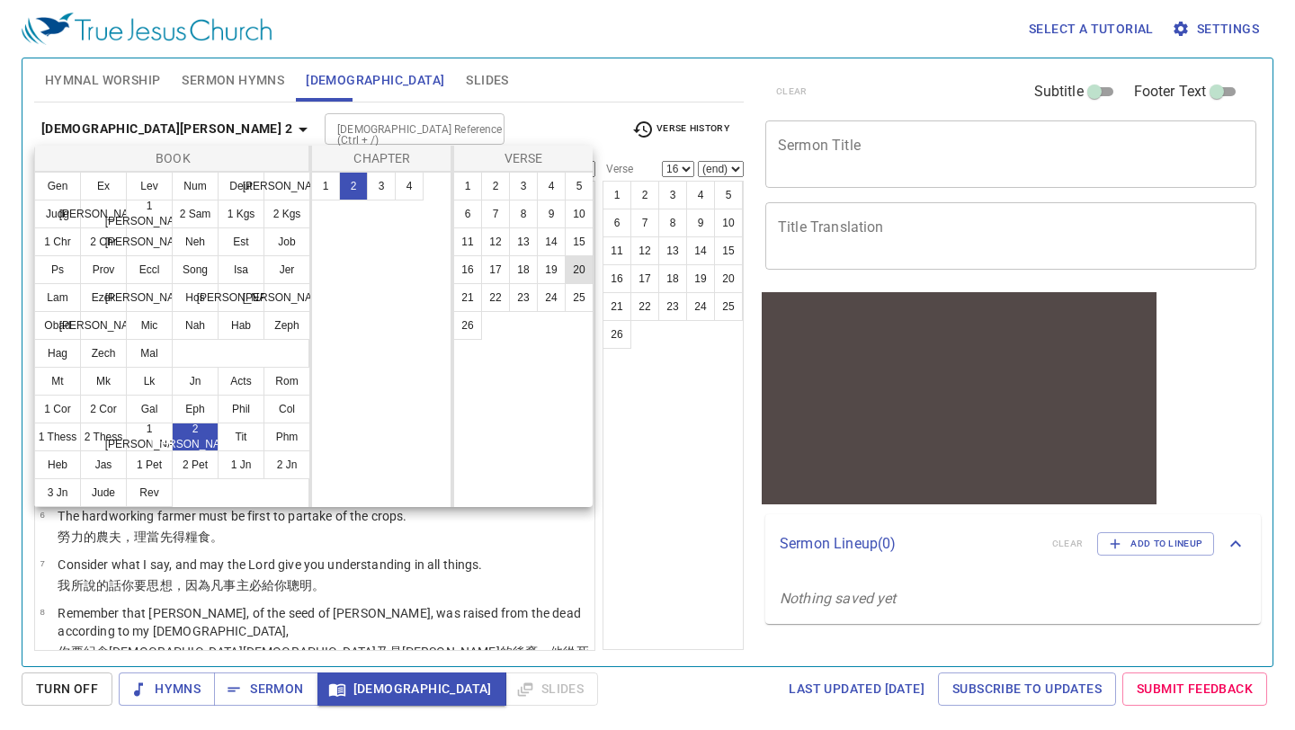
click at [577, 269] on button "20" at bounding box center [579, 269] width 29 height 29
select select "20"
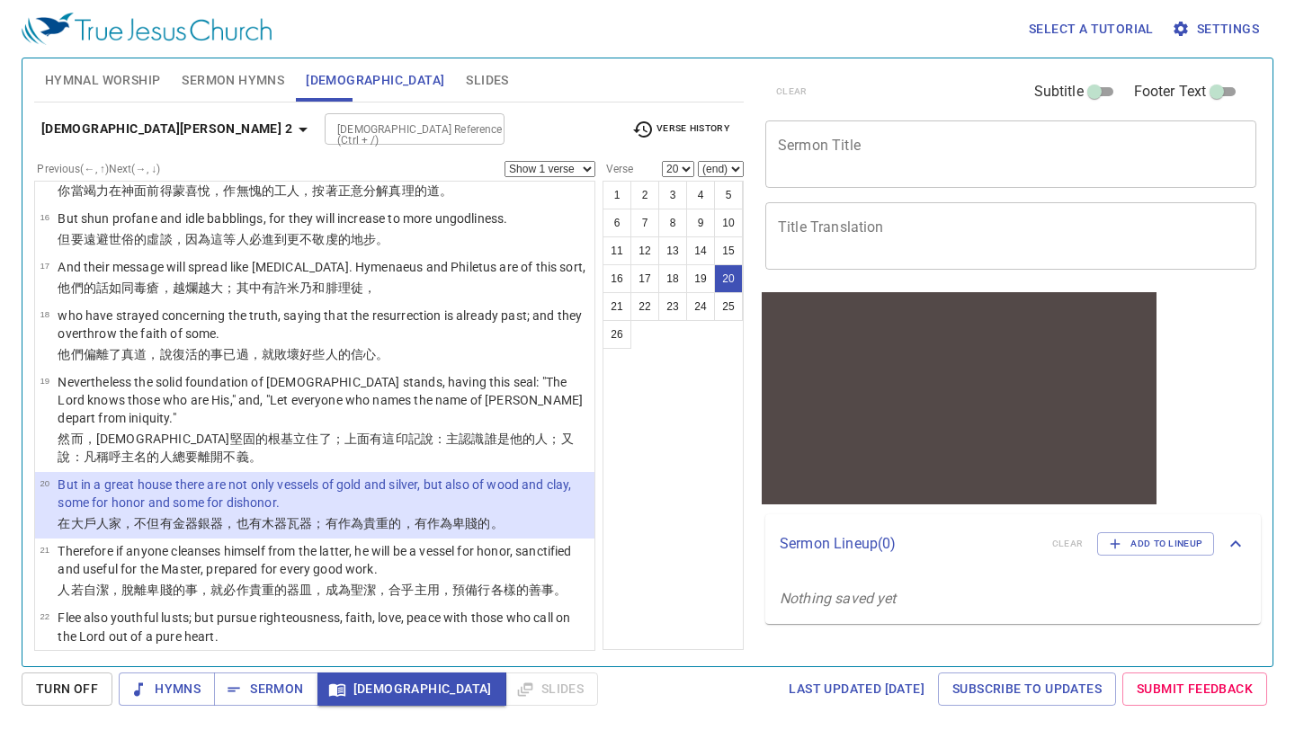
click at [590, 172] on select "Show 1 verse Show 2 verses Show 3 verses Show 4 verses Show 5 verses" at bounding box center [549, 169] width 91 height 16
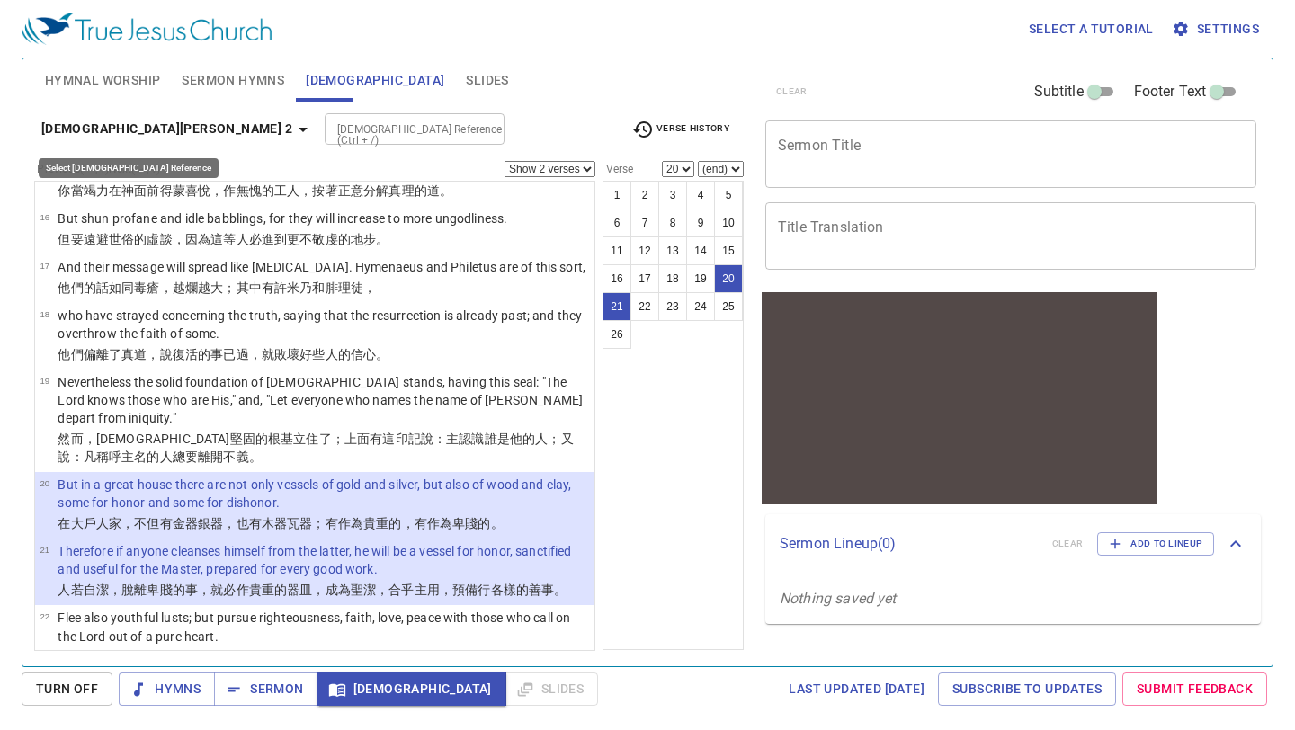
click at [292, 121] on icon "button" at bounding box center [303, 130] width 22 height 22
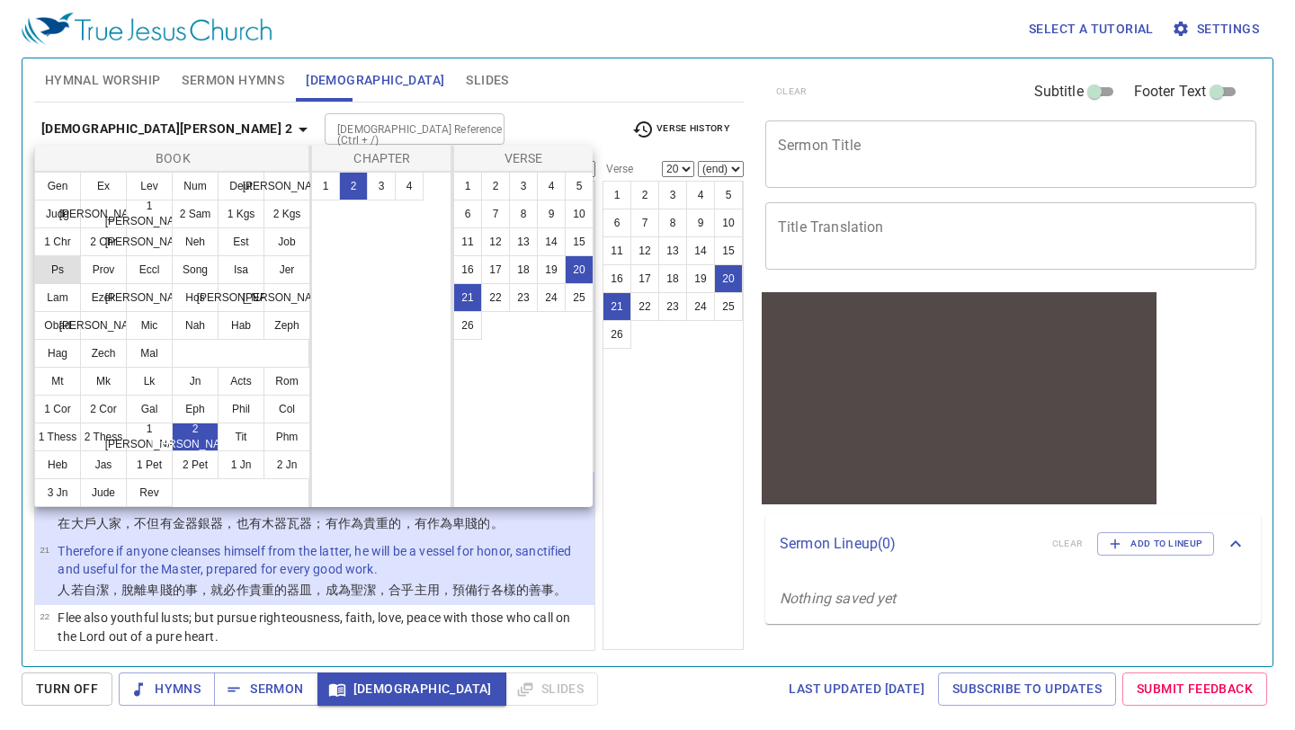
click at [67, 270] on button "Ps" at bounding box center [57, 269] width 47 height 29
select select "1"
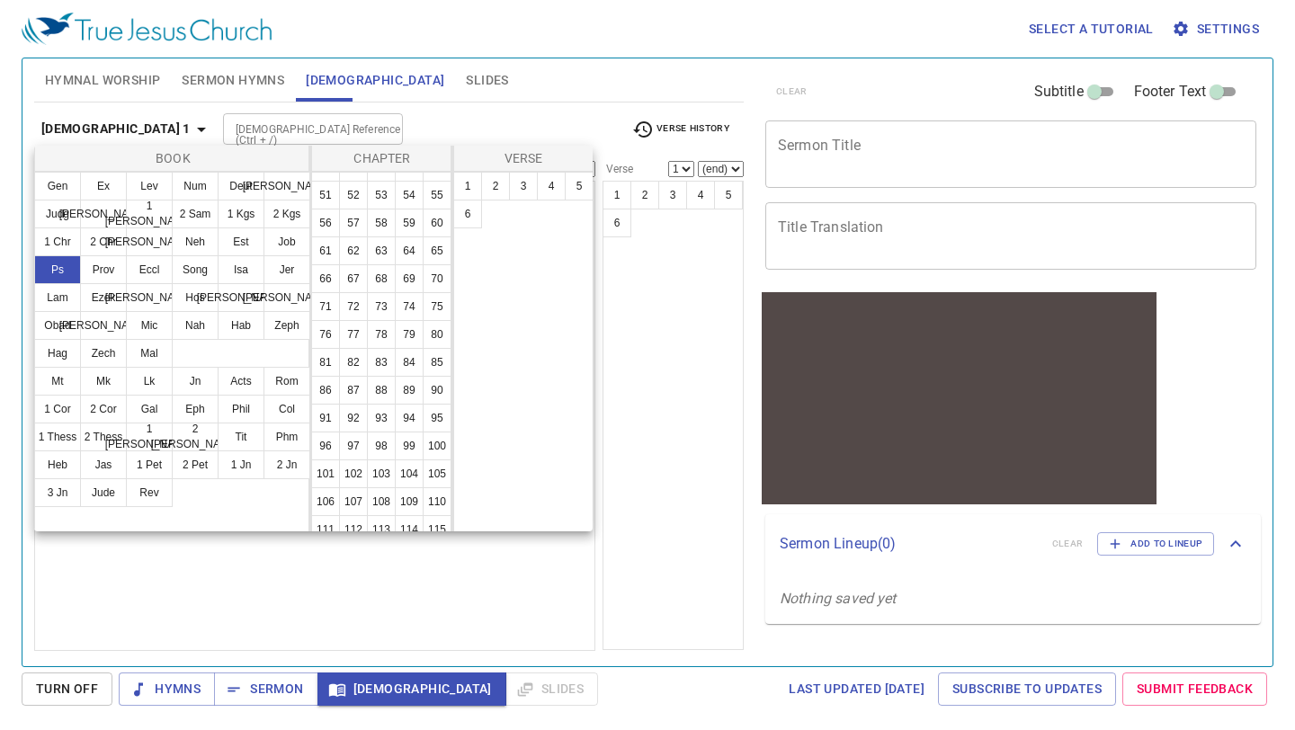
scroll to position [271, 0]
click at [357, 417] on button "92" at bounding box center [353, 416] width 29 height 29
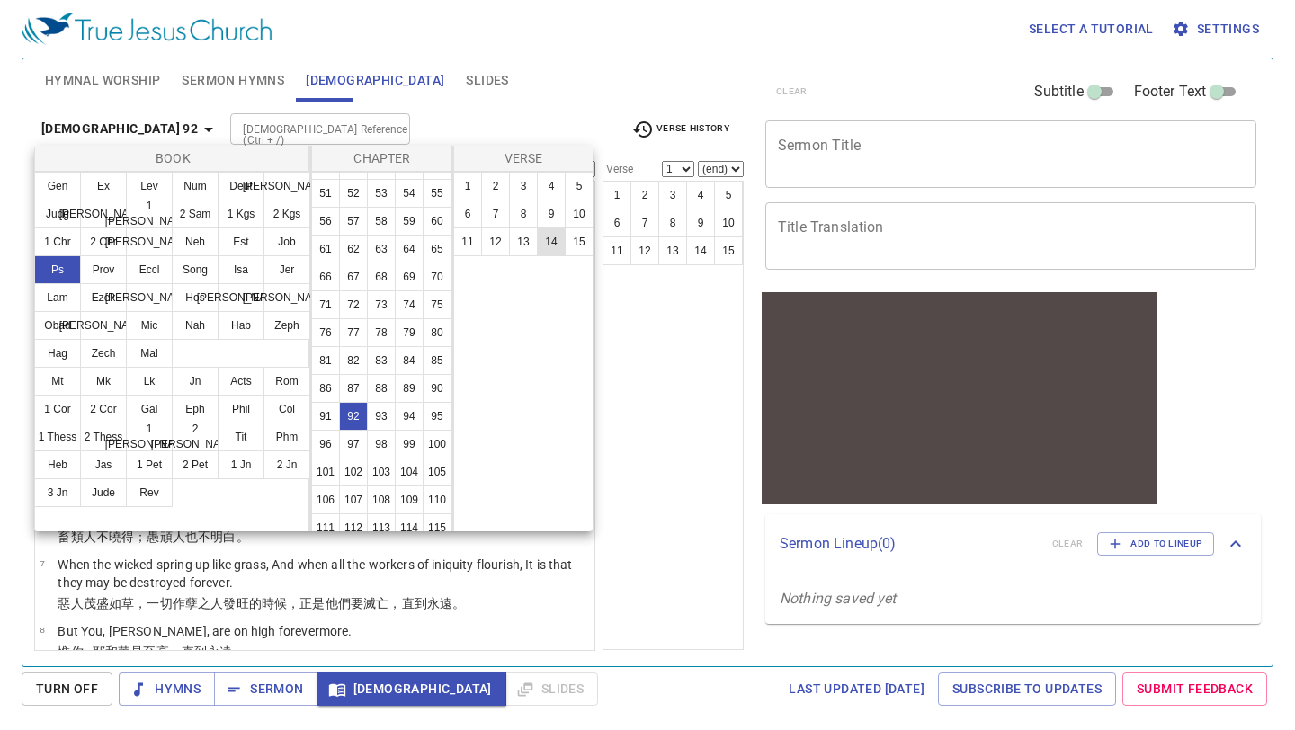
click at [555, 240] on button "14" at bounding box center [551, 241] width 29 height 29
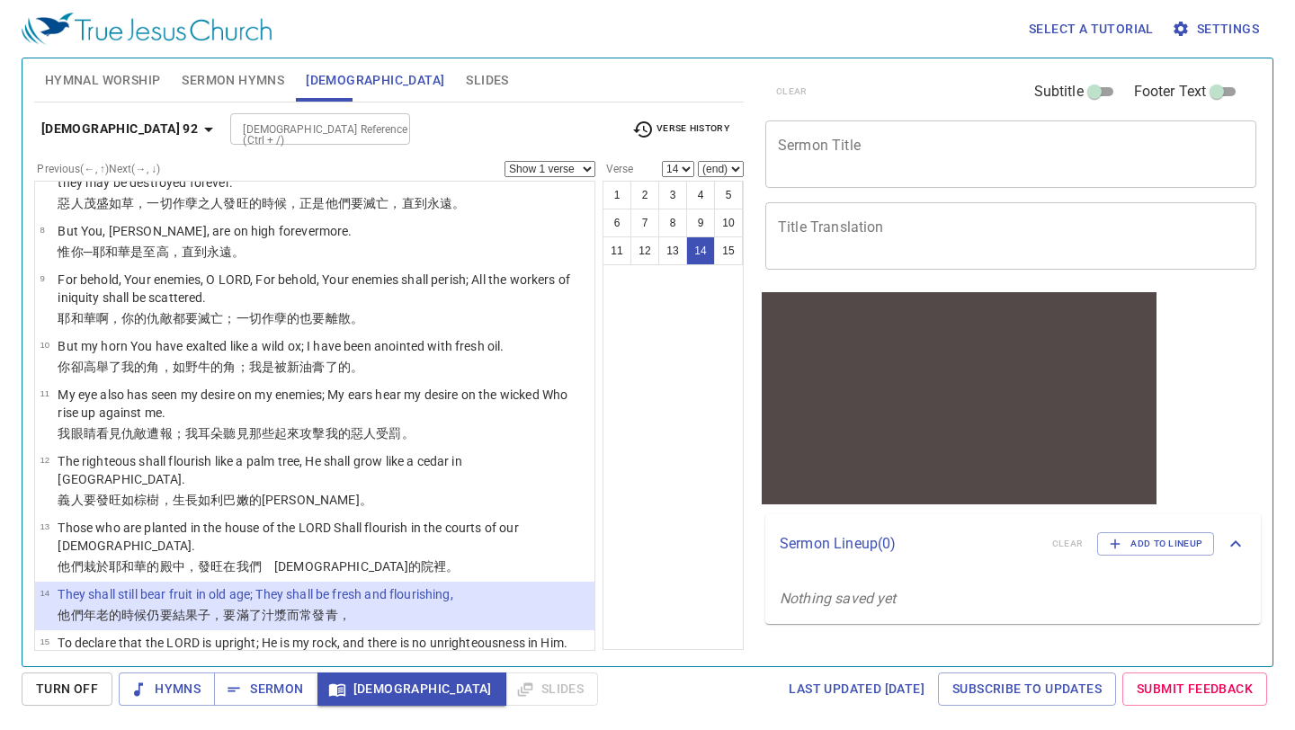
click at [592, 174] on select "Show 1 verse Show 2 verses Show 3 verses Show 4 verses Show 5 verses" at bounding box center [549, 169] width 91 height 16
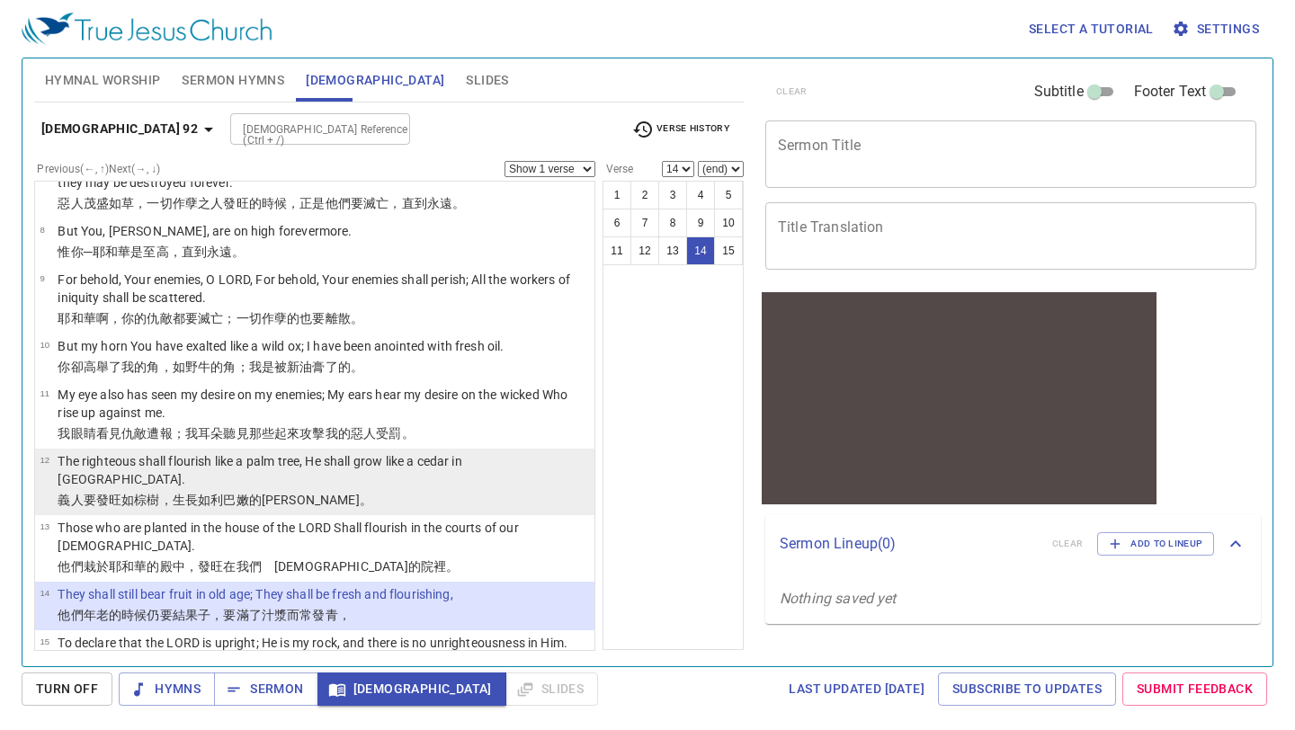
click at [345, 471] on td "The righteous shall flourish like a palm tree, He shall grow like a cedar in [G…" at bounding box center [323, 471] width 531 height 39
select select "12"
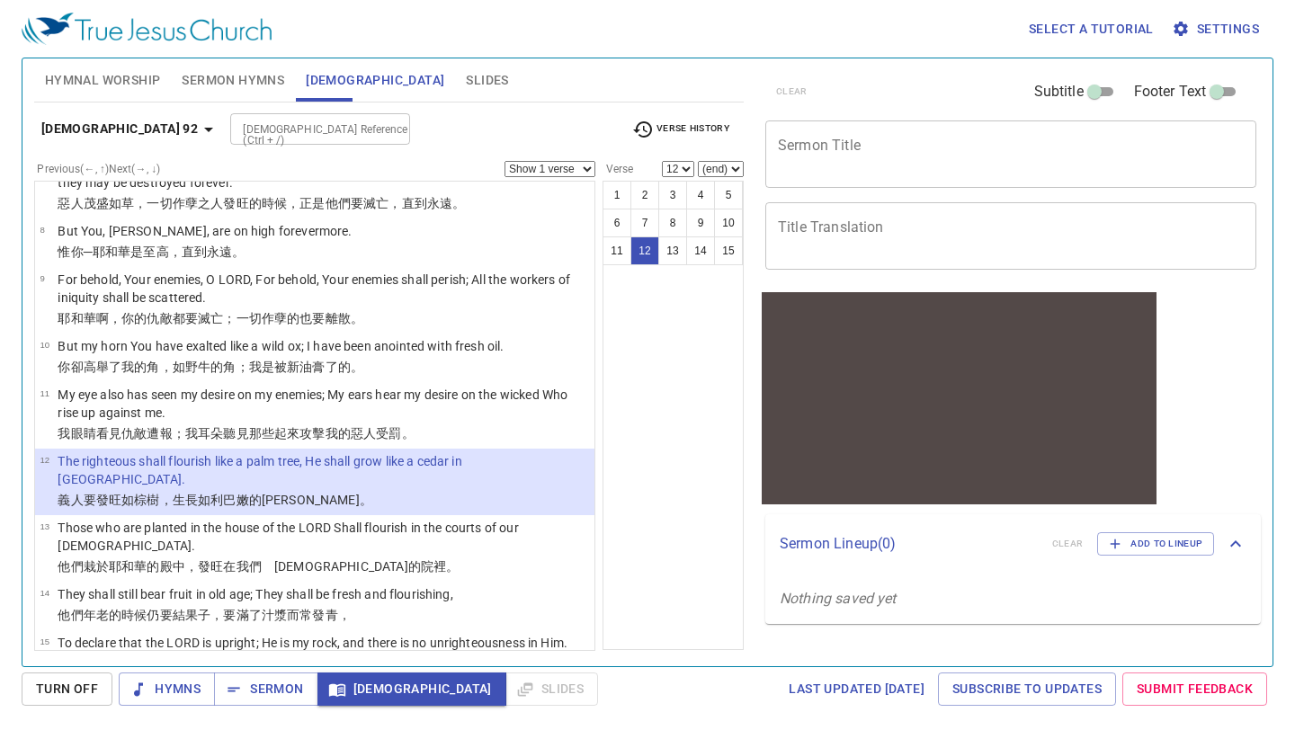
click at [591, 172] on select "Show 1 verse Show 2 verses Show 3 verses Show 4 verses Show 5 verses" at bounding box center [549, 169] width 91 height 16
select select "3"
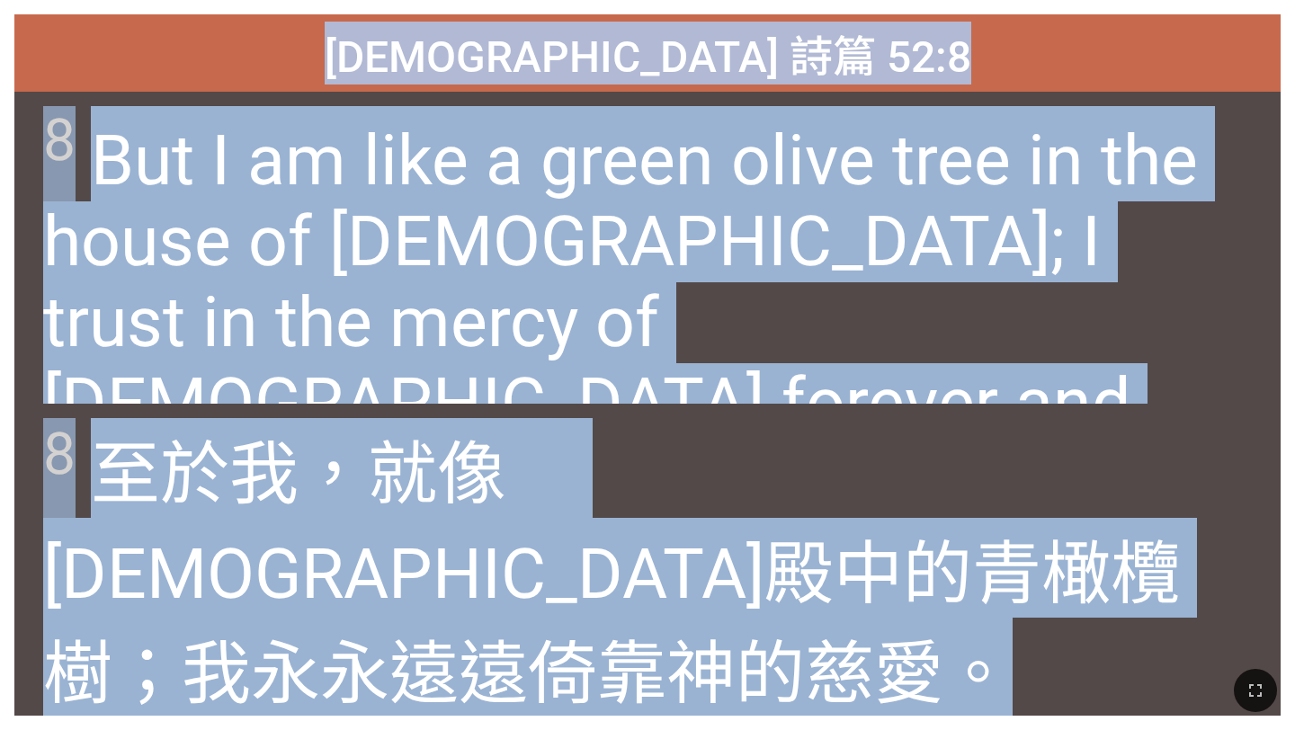
drag, startPoint x: 492, startPoint y: 49, endPoint x: 1003, endPoint y: 603, distance: 754.5
click at [1003, 603] on div "Psalm 詩篇 52:8 Psalm 詩篇 52:8 8 But I am like a green olive tree in the house of …" at bounding box center [647, 364] width 1266 height 701
copy div "Psalm 詩篇 52:8 Psalm 詩篇 52:8 8 But I am like a green olive tree in the house of …"
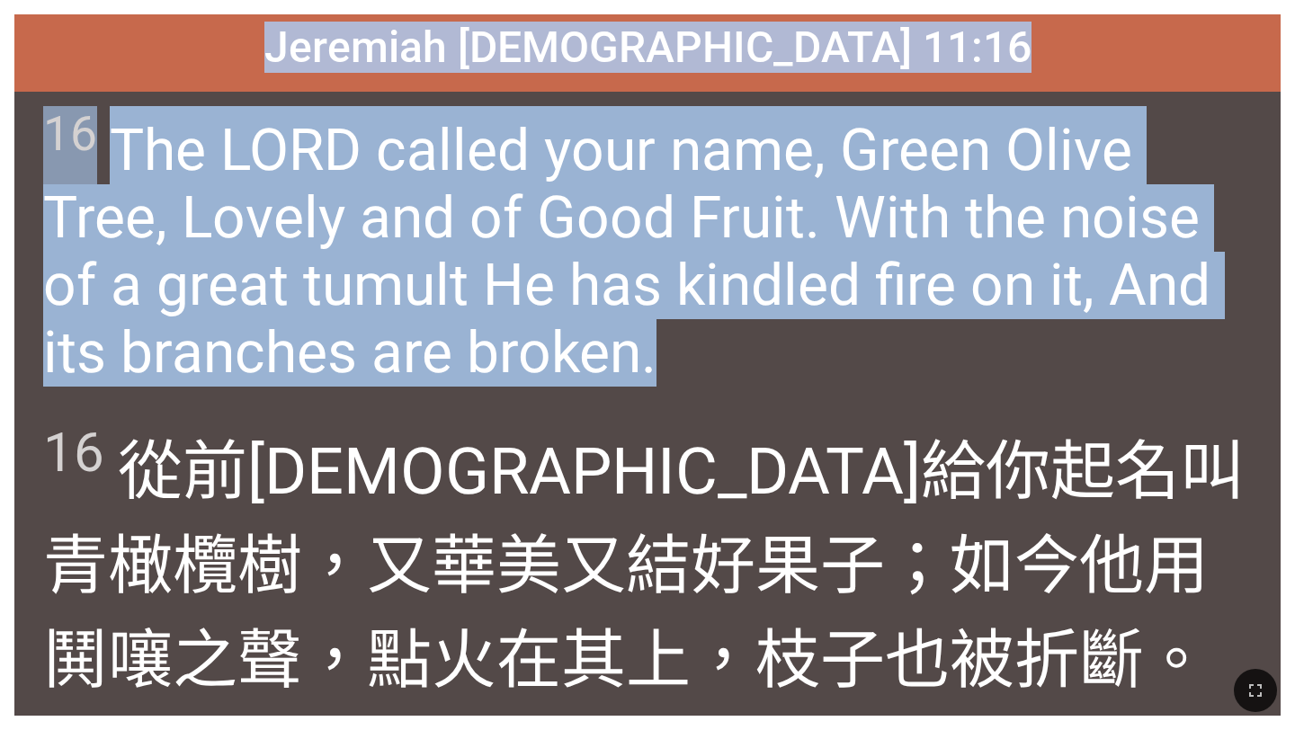
click at [819, 369] on span "16 The LORD called your name, Green Olive Tree, Lovely and of Good Fruit. With …" at bounding box center [646, 246] width 1207 height 280
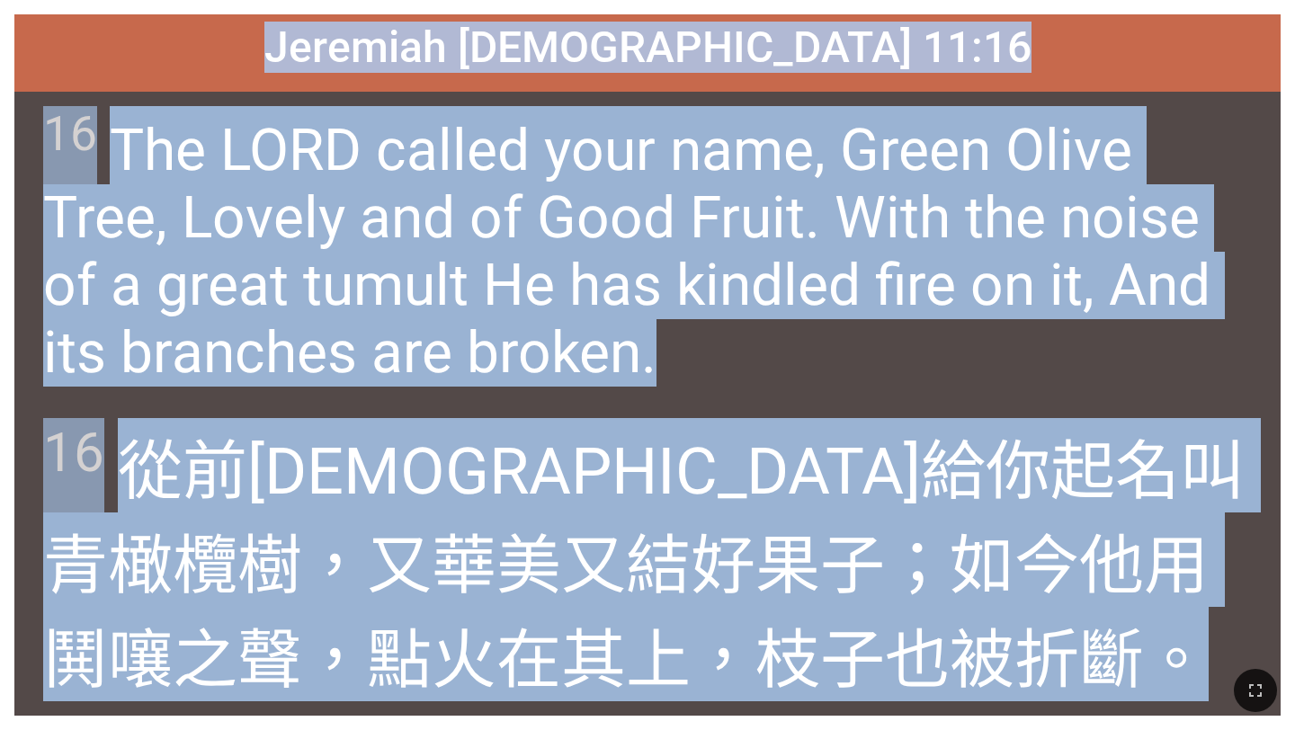
drag, startPoint x: 416, startPoint y: 43, endPoint x: 847, endPoint y: 630, distance: 728.1
click at [847, 630] on div "Jeremiah 耶利米書 11:16 Jeremiah 耶利米書 11:16 16 The LORD called your name, Green Oli…" at bounding box center [647, 364] width 1266 height 701
copy div "Jeremiah 耶利米書 11:16 Jeremiah 耶利米書 11:16 16 The LORD called your name, Green Oli…"
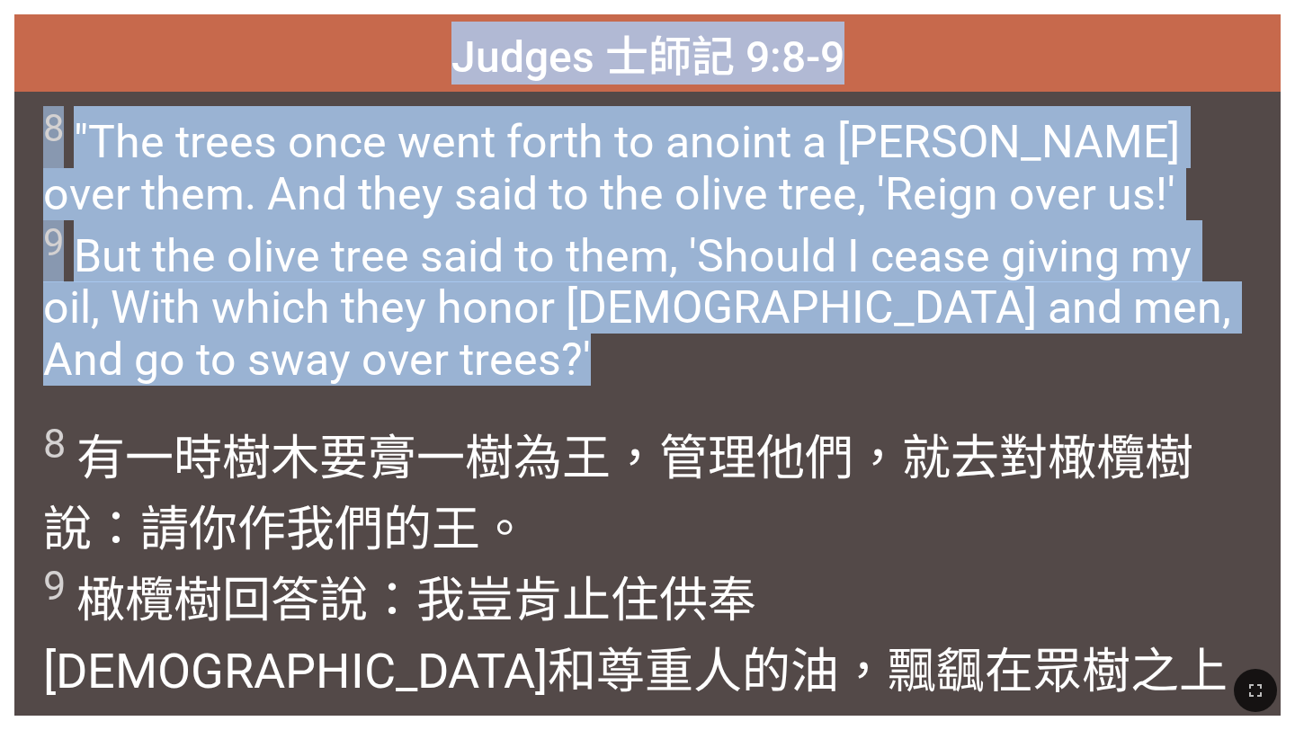
click at [605, 353] on span "8 "The trees once went forth to anoint a king over them. And they said to the o…" at bounding box center [646, 246] width 1207 height 280
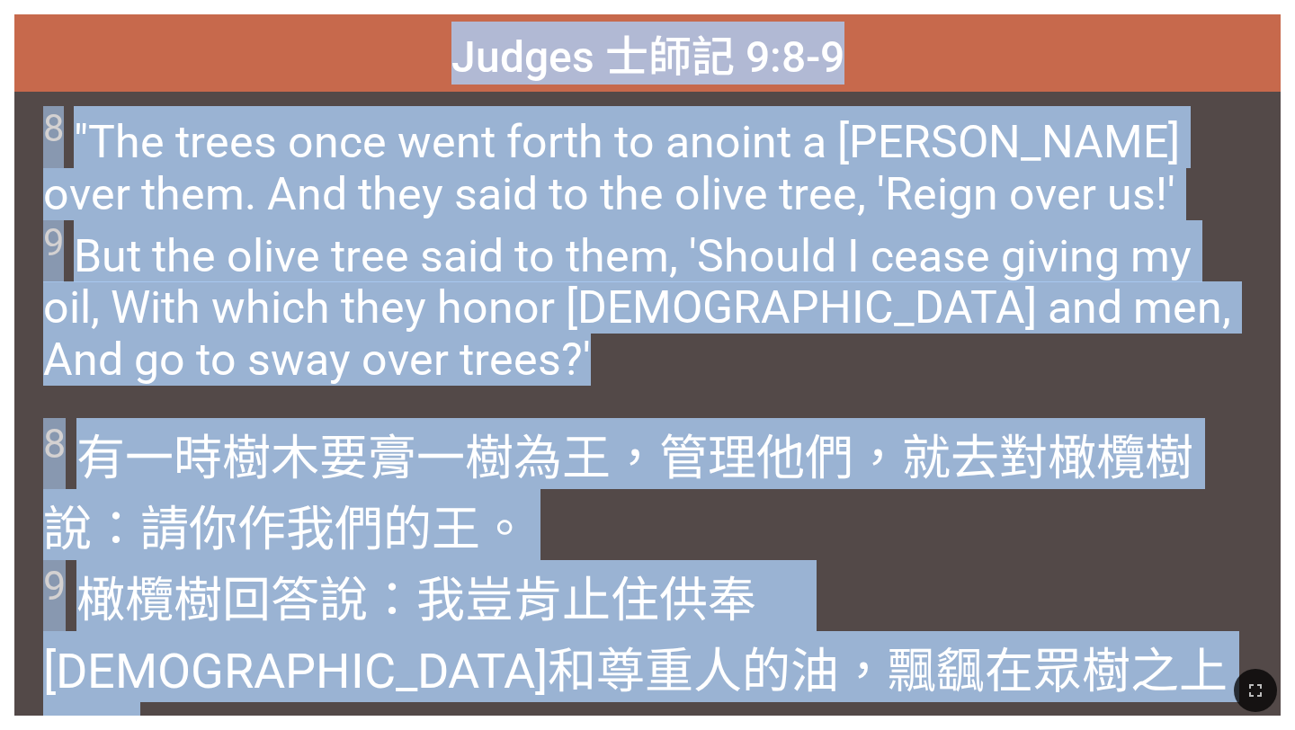
drag, startPoint x: 458, startPoint y: 45, endPoint x: 895, endPoint y: 665, distance: 759.3
click at [895, 7] on div "Hymnal Worship Hymnal Worship 詩頌崇拜 詩頌崇拜 Judges 士師記 9:8-9 Judges 士師記 9:8-9 8 "Th…" at bounding box center [647, 7] width 1280 height 0
copy div "Judges 士師記 9:8-9 Judges 士師記 9:8-9 8 "The trees once went forth to anoint a king…"
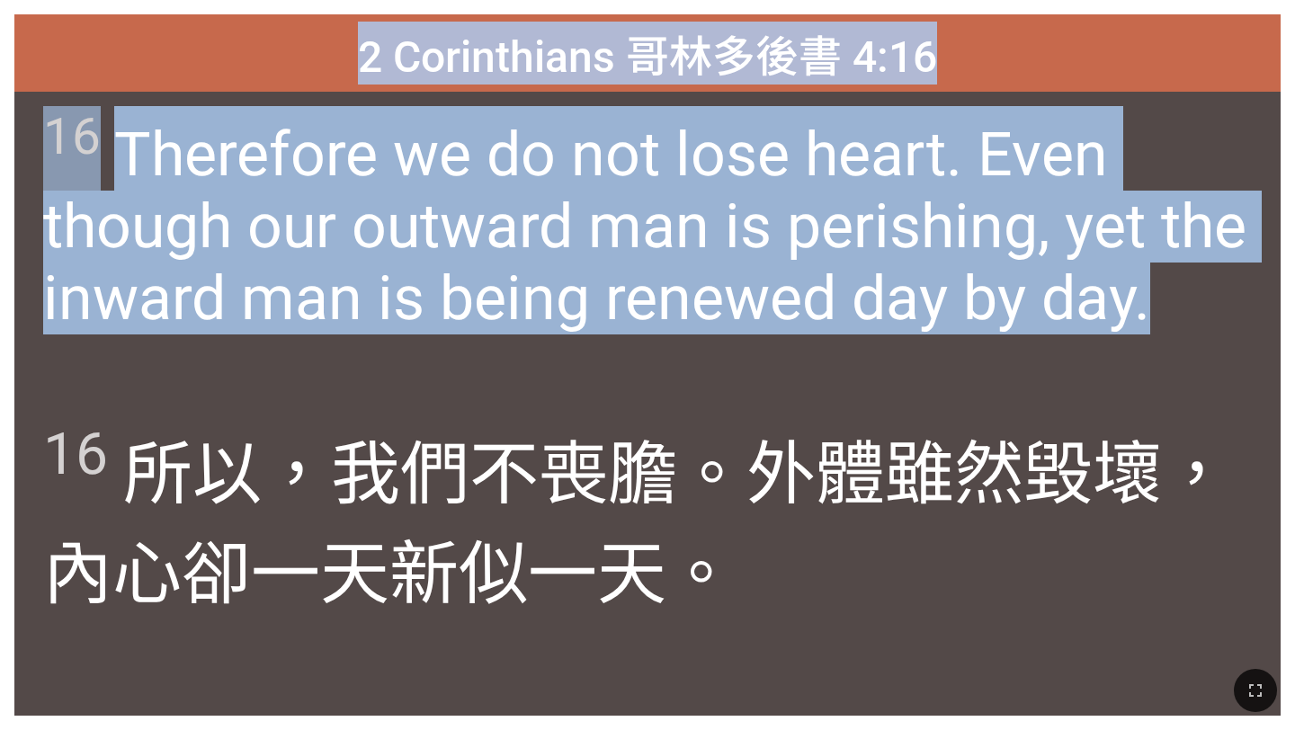
click at [1044, 361] on div "16 Therefore we do not lose heart. Even though our outward man is perishing, ye…" at bounding box center [647, 248] width 1266 height 312
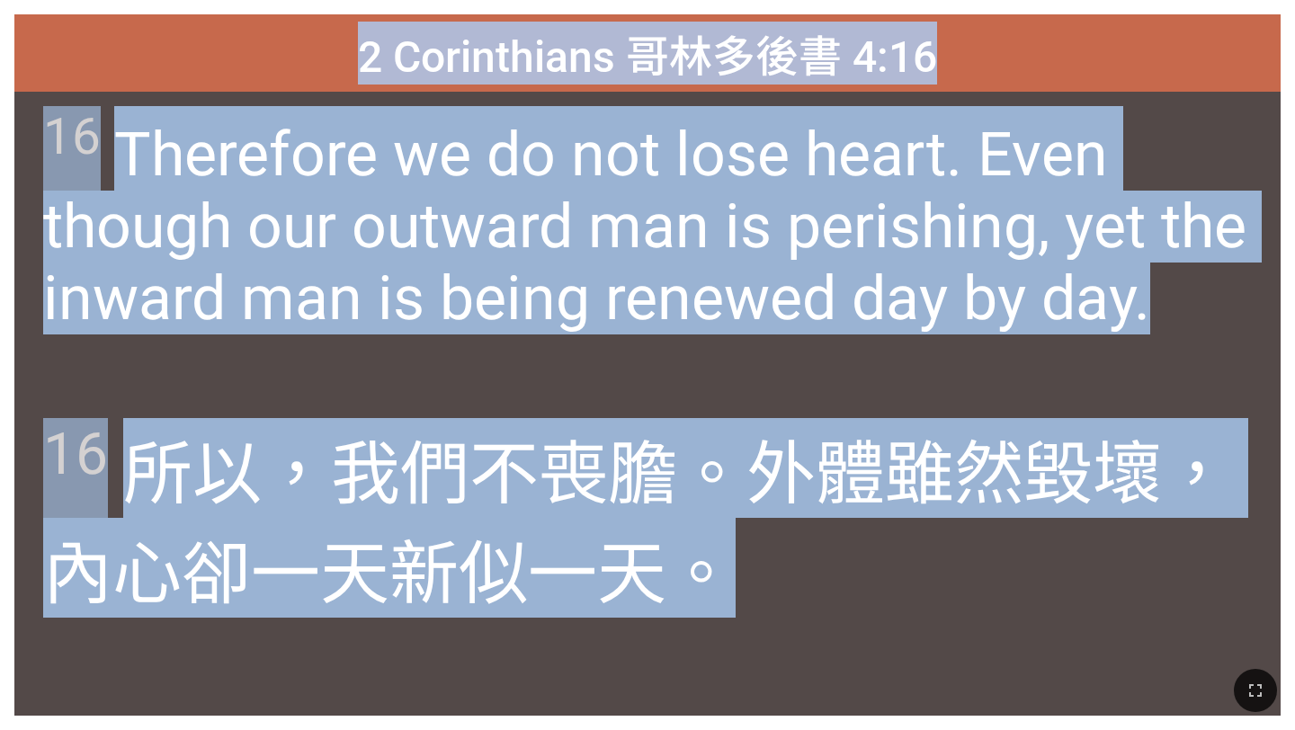
drag, startPoint x: 363, startPoint y: 44, endPoint x: 814, endPoint y: 566, distance: 689.7
click at [814, 566] on div "2 Corinthians 哥林多後書 4:16 2 Corinthians 哥林多後書 4:16 16 Therefore we do not lose h…" at bounding box center [647, 364] width 1266 height 701
copy div "2 Corinthians 哥林多後書 4:16 2 Corinthians 哥林多後書 4:16 16 Therefore we do not lose h…"
click at [504, 193] on span "16 Therefore we do not lose heart. Even though our outward man is perishing, ye…" at bounding box center [646, 220] width 1207 height 228
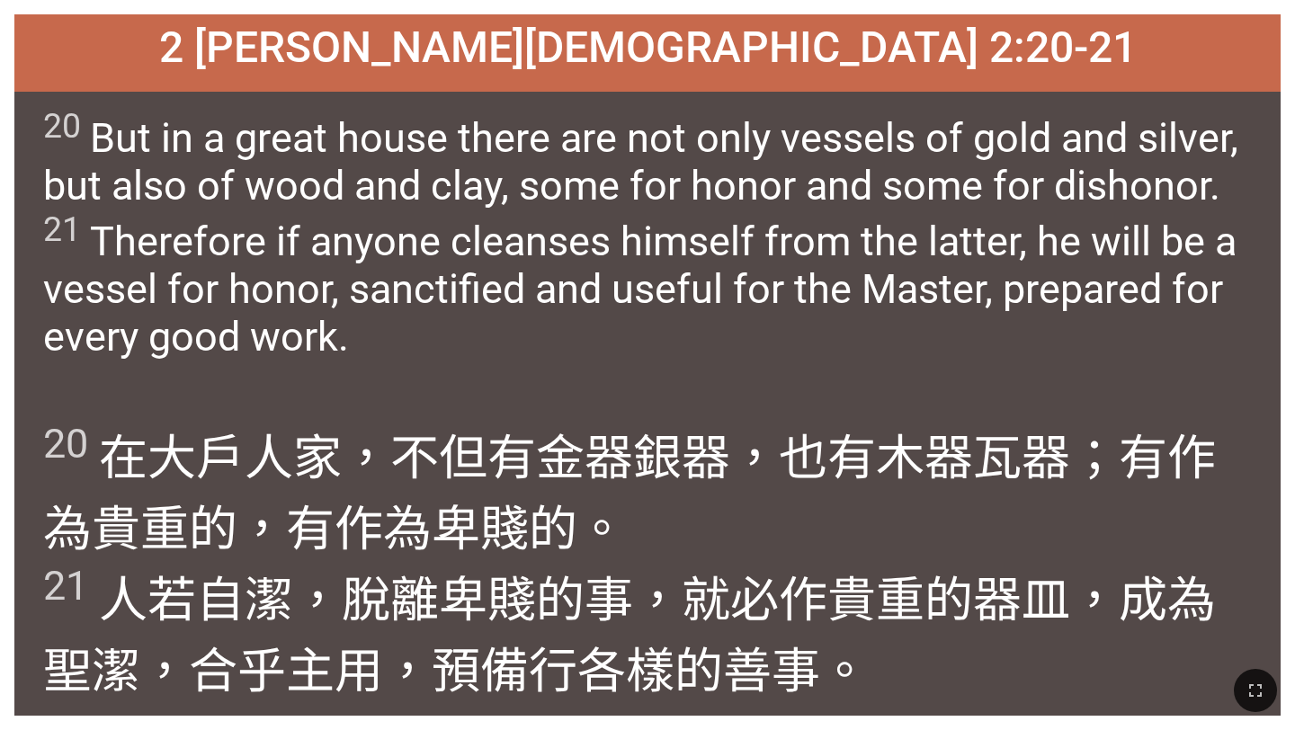
click at [708, 287] on span "20 But in a great house there are not only vessels of gold and silver, but also…" at bounding box center [646, 233] width 1207 height 254
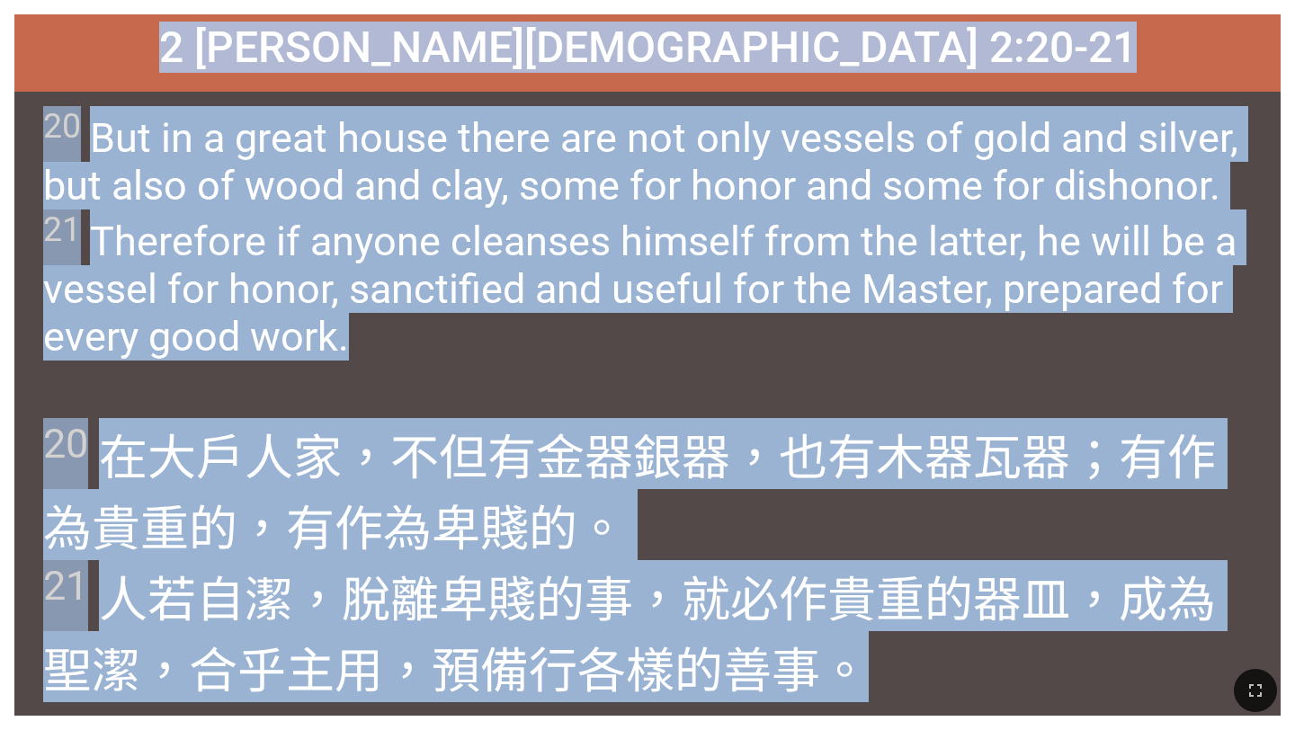
drag, startPoint x: 365, startPoint y: 40, endPoint x: 899, endPoint y: 729, distance: 871.4
click at [899, 7] on div "Hymnal Worship Hymnal Worship 詩頌崇拜 詩頌崇拜 2 Timothy 提摩太後書 2:20-21 2 Timothy 提摩太後書…" at bounding box center [647, 7] width 1280 height 0
copy div "2 Timothy 提摩太後書 2:20-21 2 Timothy 提摩太後書 2:20-21 20 But in a great house there a…"
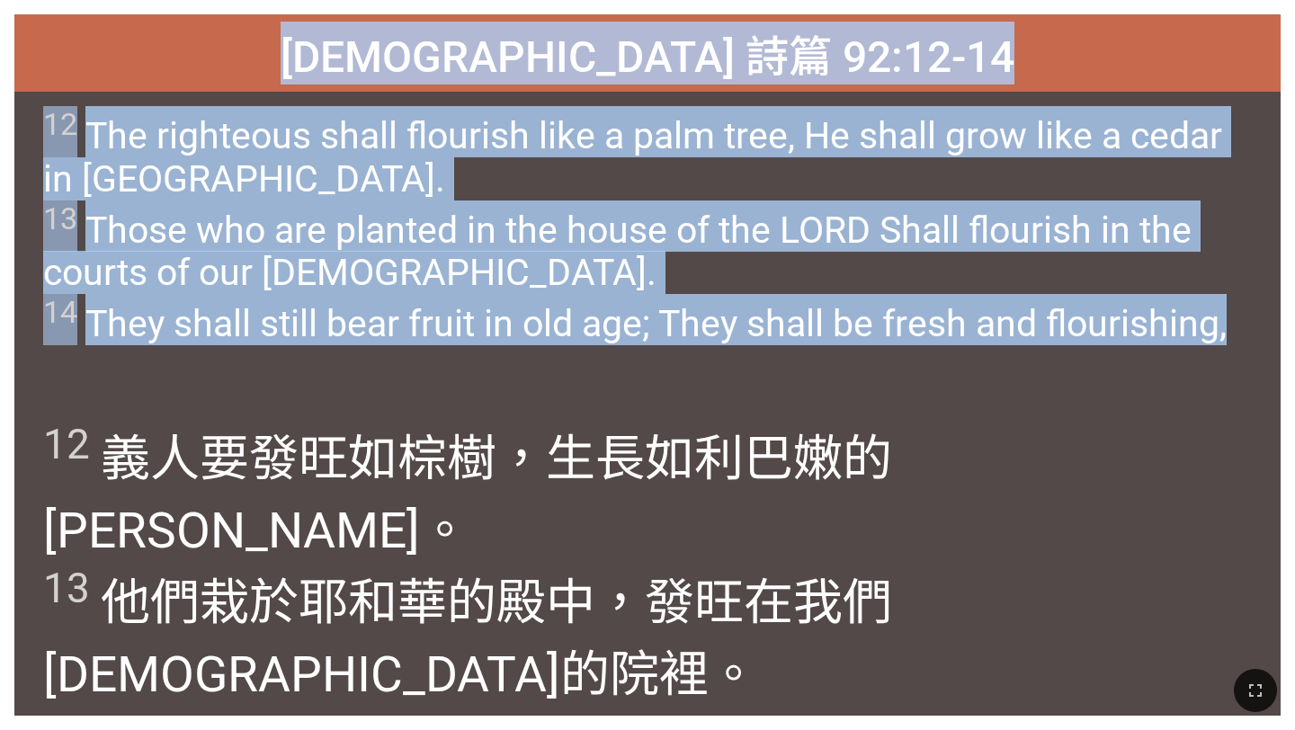
click at [458, 316] on span "12 The righteous shall flourish like a palm tree, He shall grow like a cedar in…" at bounding box center [646, 225] width 1207 height 239
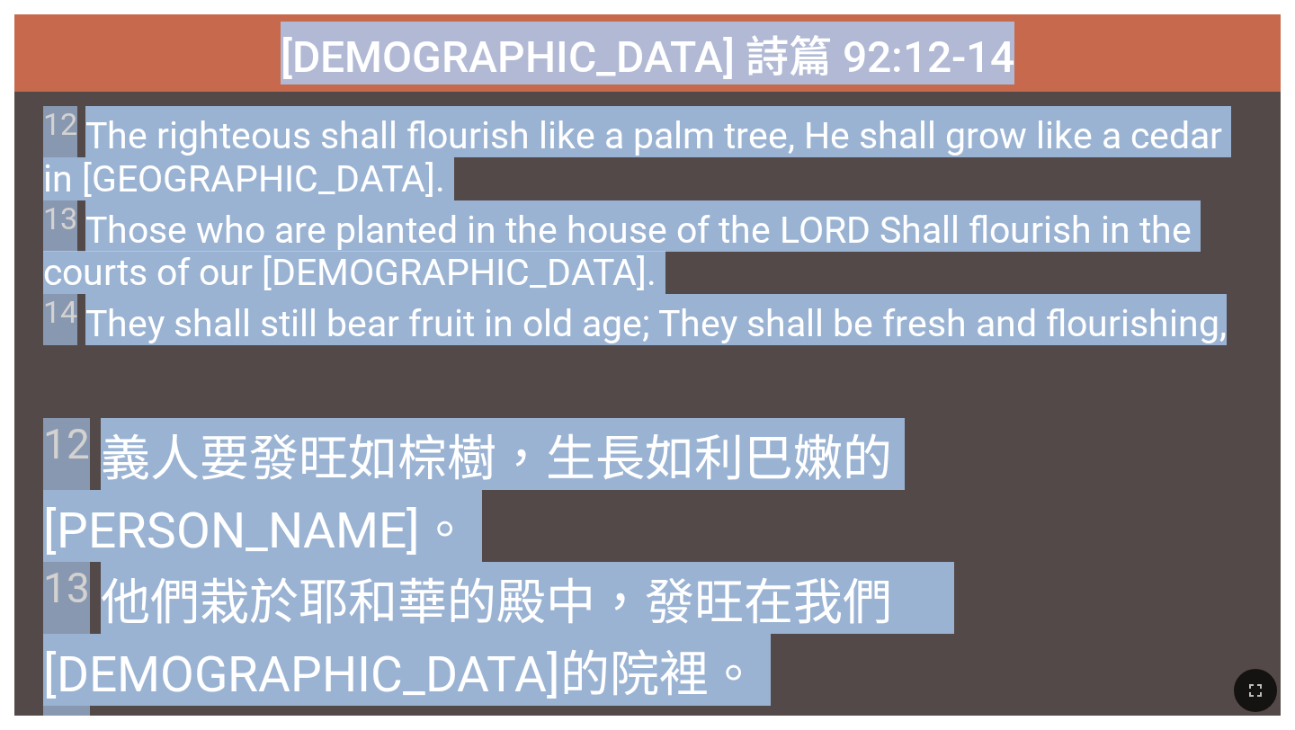
drag, startPoint x: 450, startPoint y: 45, endPoint x: 769, endPoint y: 635, distance: 670.6
click at [769, 635] on div "Psalm 詩篇 92:12-14 Psalm 詩篇 92:12-14 12 The righteous shall flourish like a palm…" at bounding box center [647, 364] width 1266 height 701
copy div "Psalm 詩篇 92:12-14 Psalm 詩篇 92:12-14 12 The righteous shall flourish like a palm…"
